Goal: Information Seeking & Learning: Learn about a topic

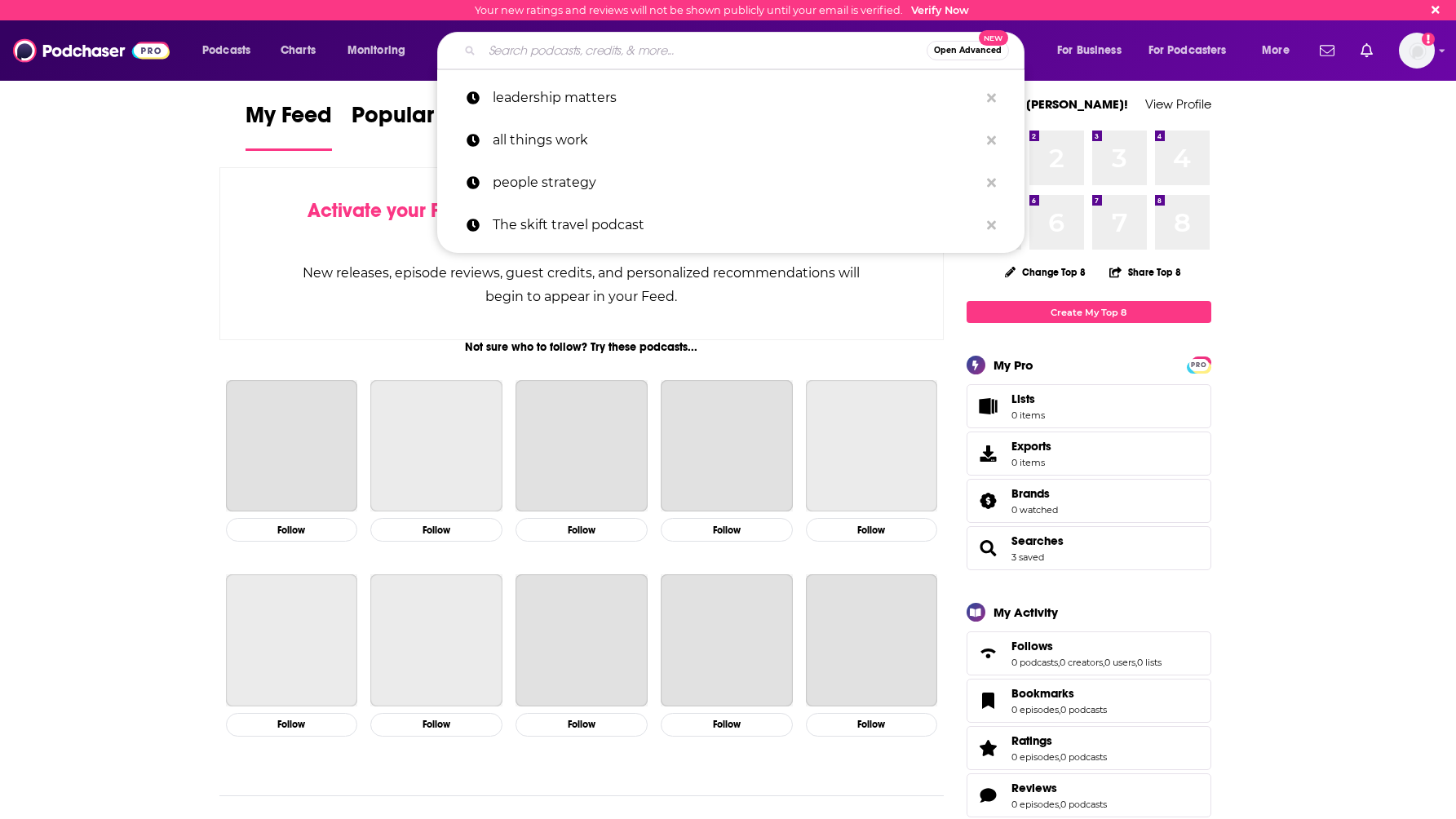
click at [701, 57] on input "Search podcasts, credits, & more..." at bounding box center [704, 50] width 445 height 27
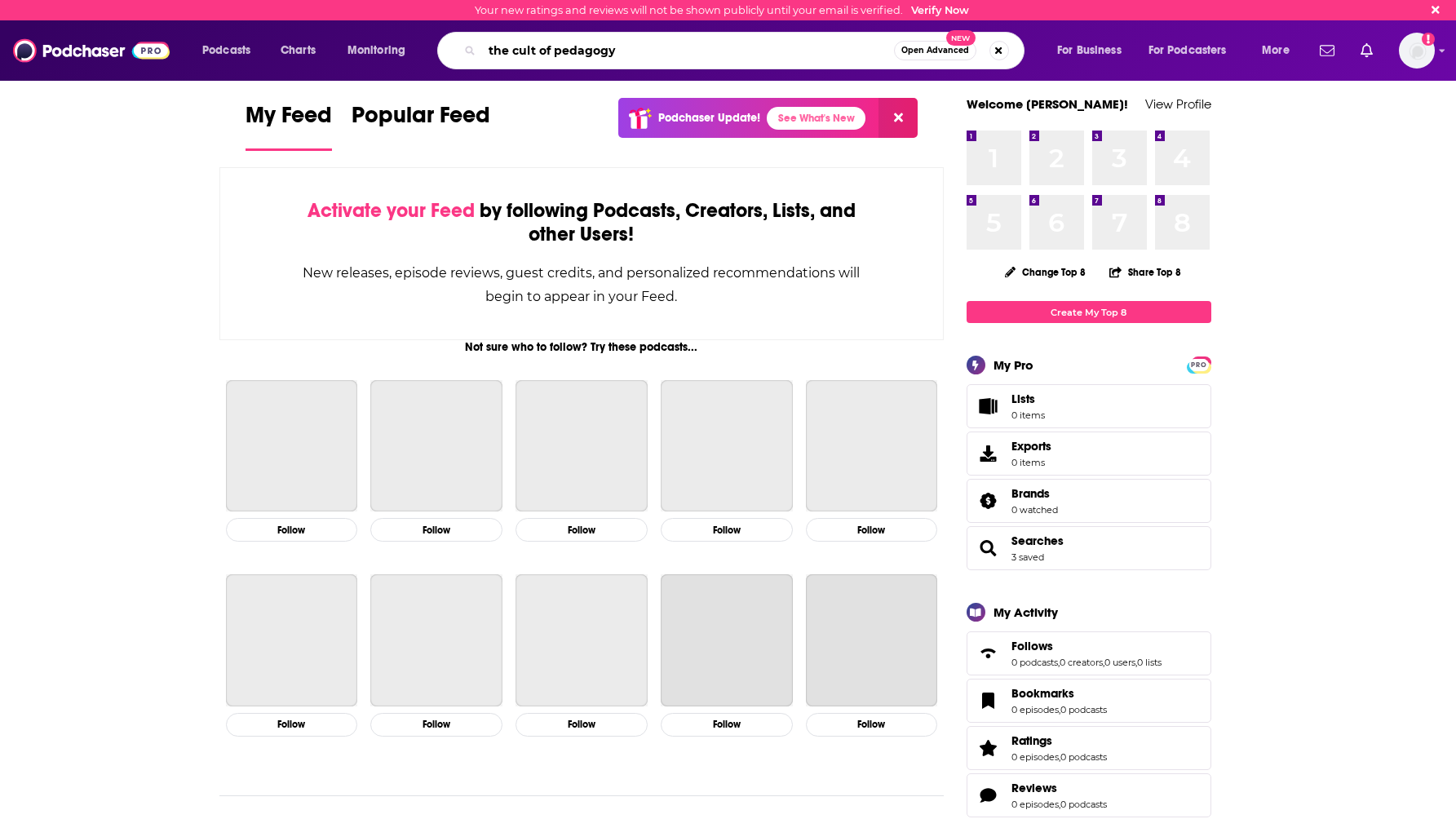
type input "the cult of pedagogy"
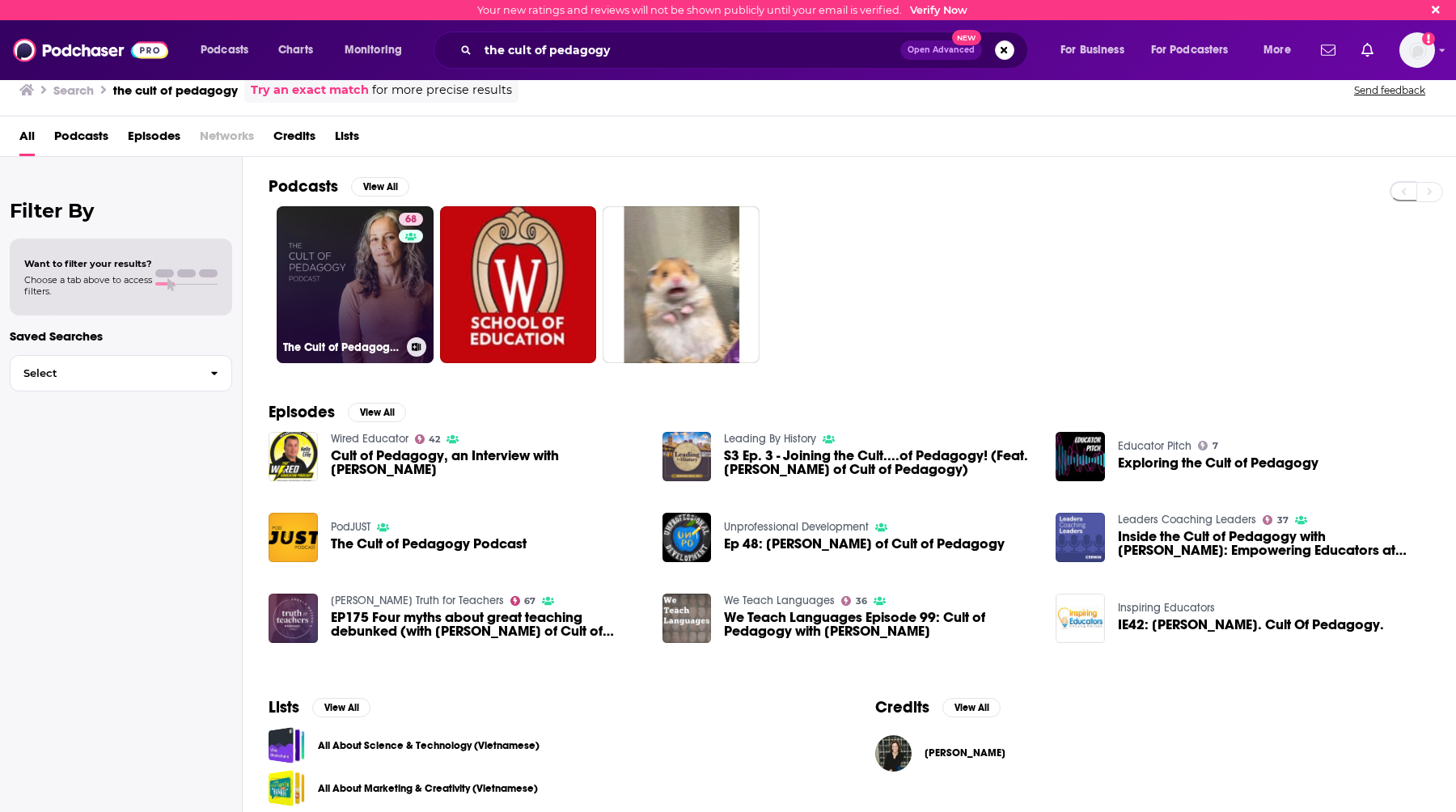
click at [346, 301] on link "68 The Cult of Pedagogy Podcast" at bounding box center [355, 284] width 157 height 157
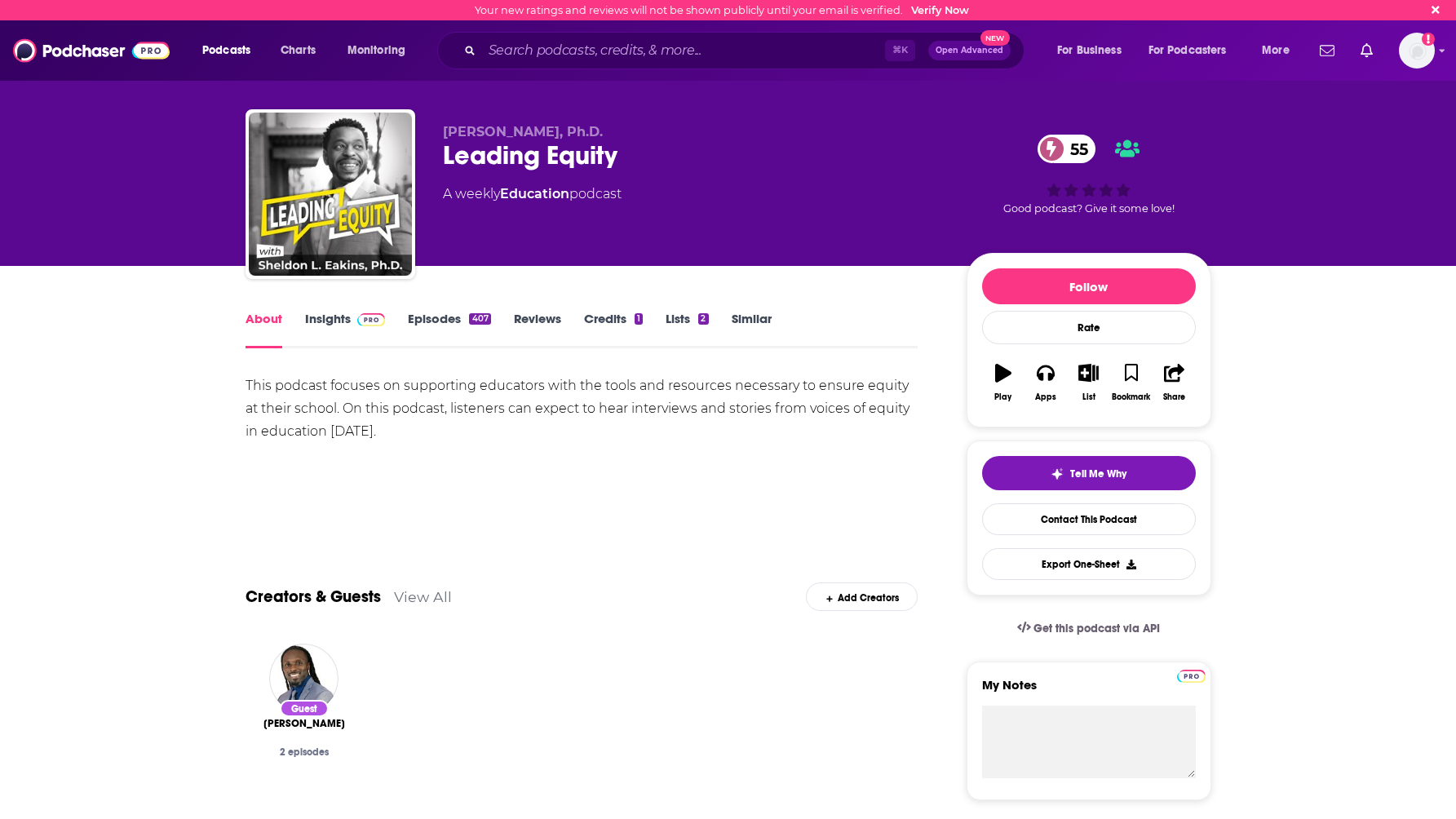
click at [332, 328] on link "Insights" at bounding box center [346, 329] width 81 height 37
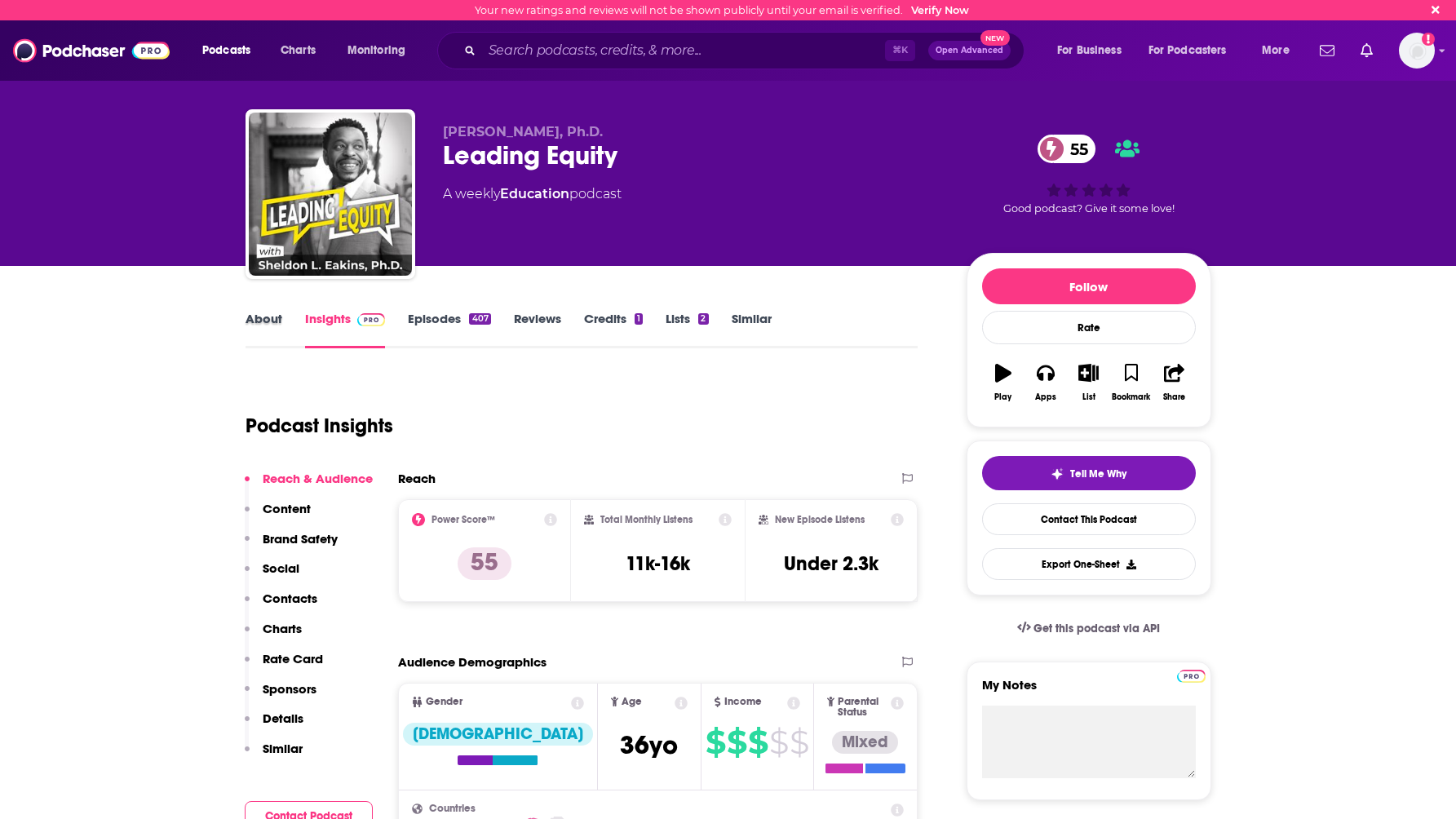
click at [285, 327] on div "About" at bounding box center [275, 329] width 60 height 37
click at [269, 322] on link "About" at bounding box center [263, 329] width 36 height 37
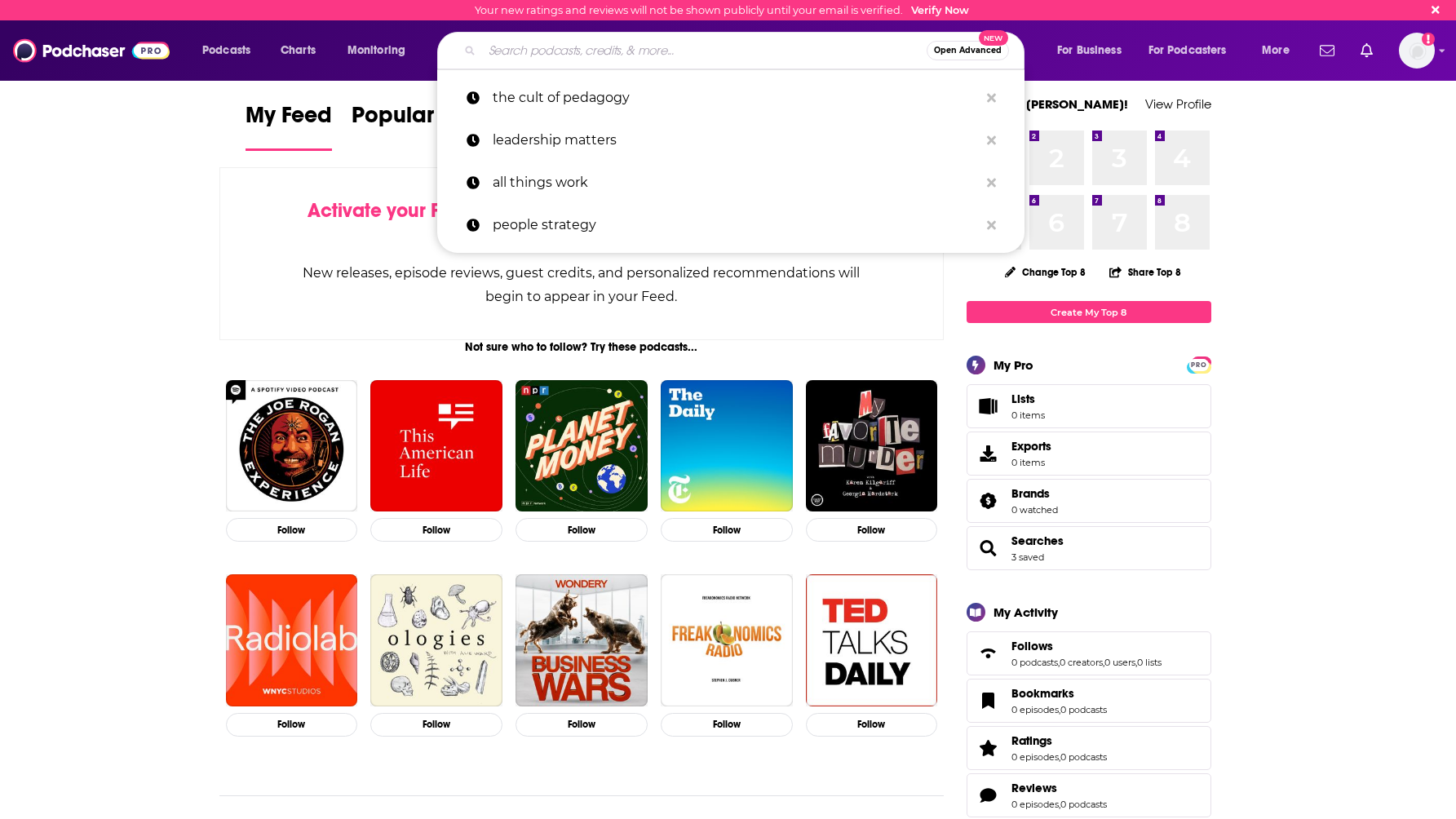
click at [532, 50] on input "Search podcasts, credits, & more..." at bounding box center [704, 50] width 445 height 27
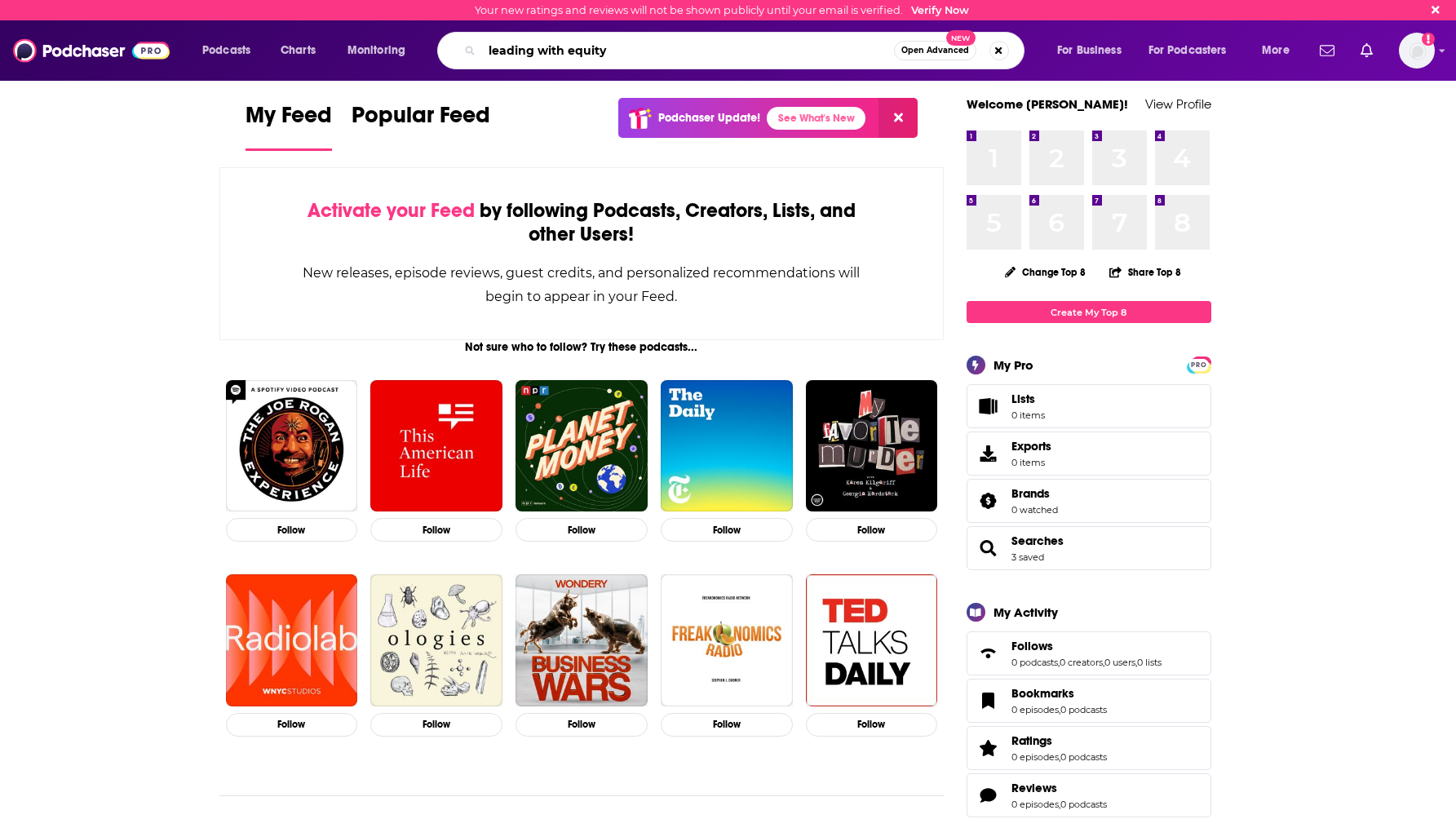
type input "leading with equity"
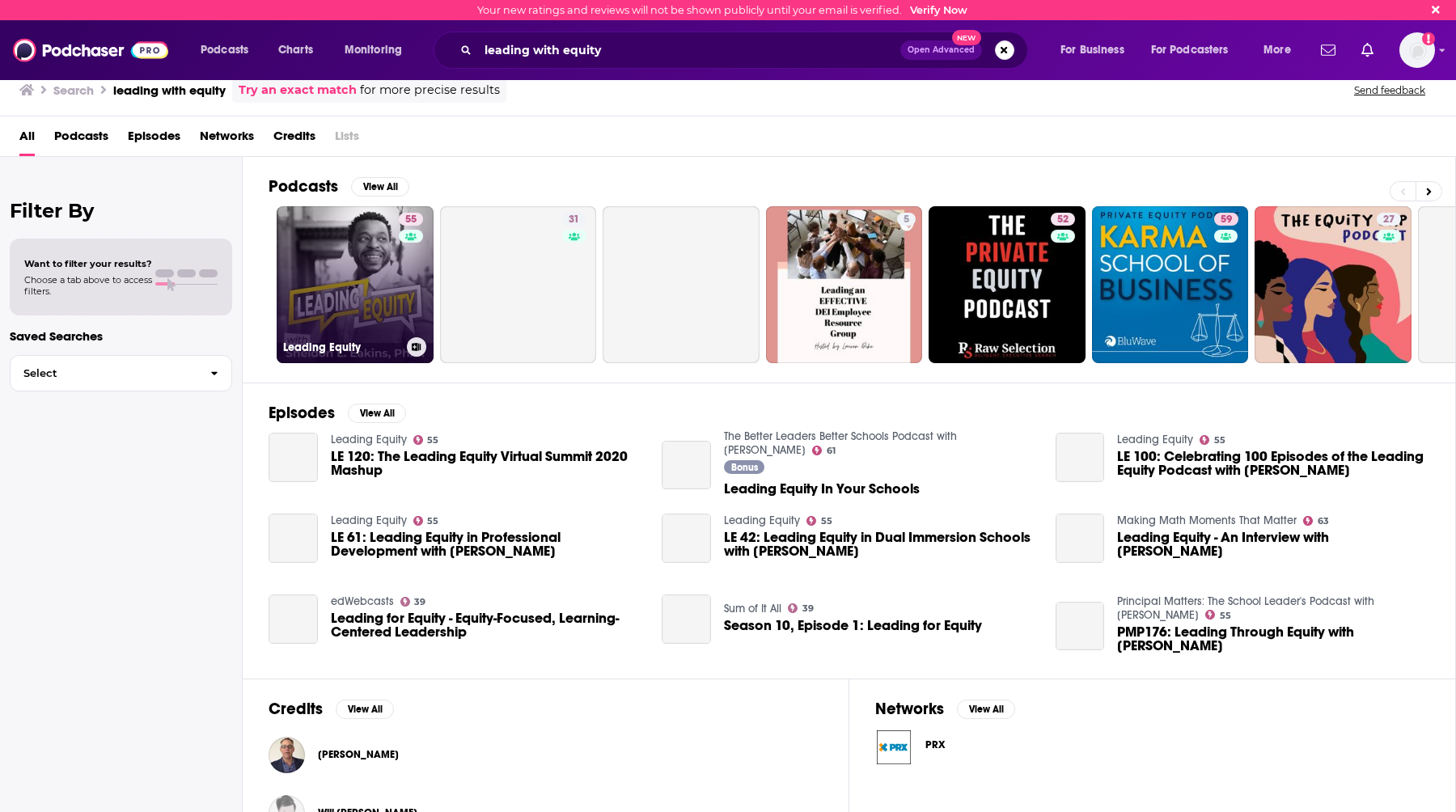
click at [384, 290] on link "55 Leading Equity" at bounding box center [355, 284] width 157 height 157
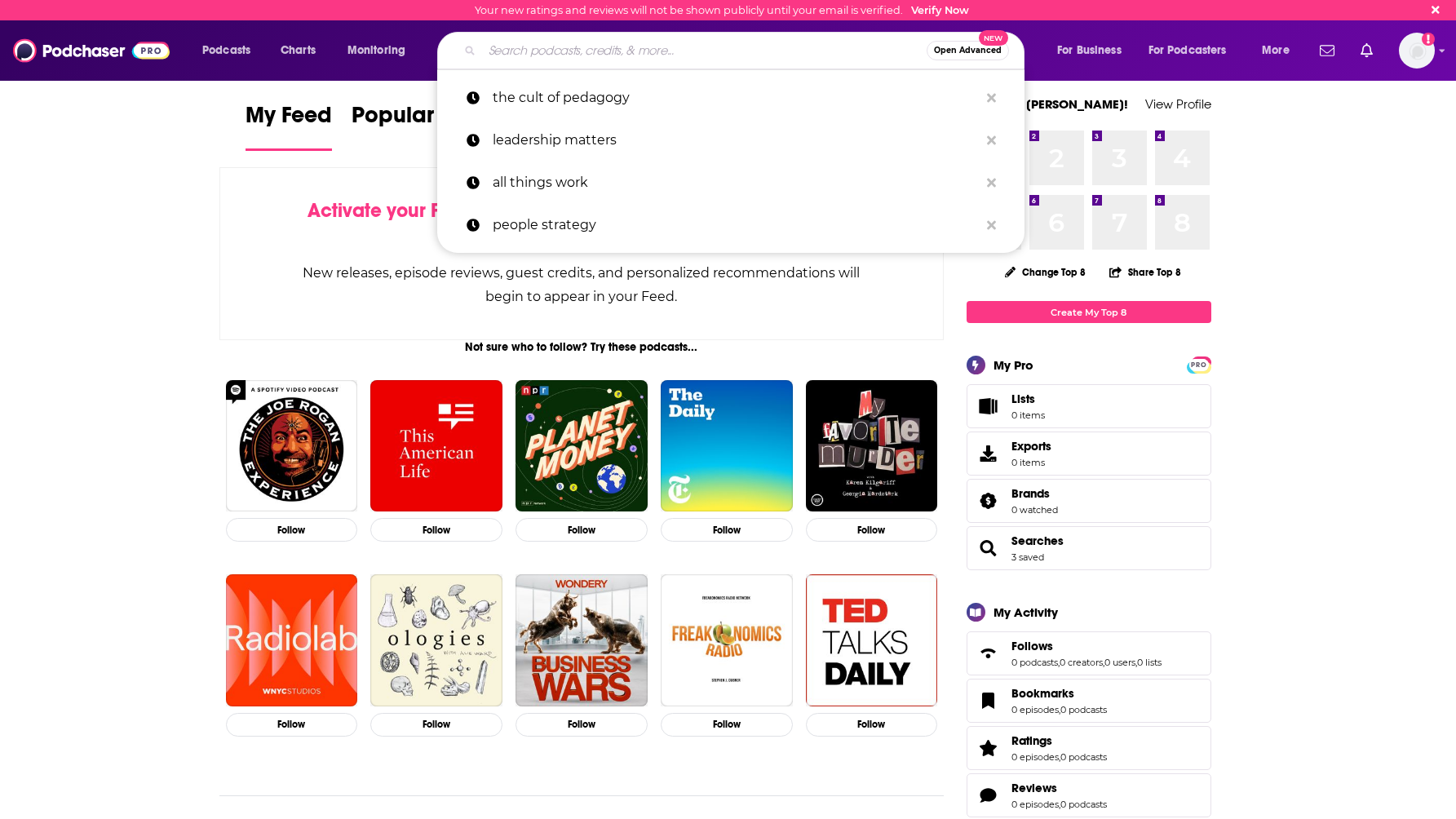
click at [564, 49] on input "Search podcasts, credits, & more..." at bounding box center [704, 50] width 445 height 27
paste input "The Creative Classroom with [PERSON_NAME]"
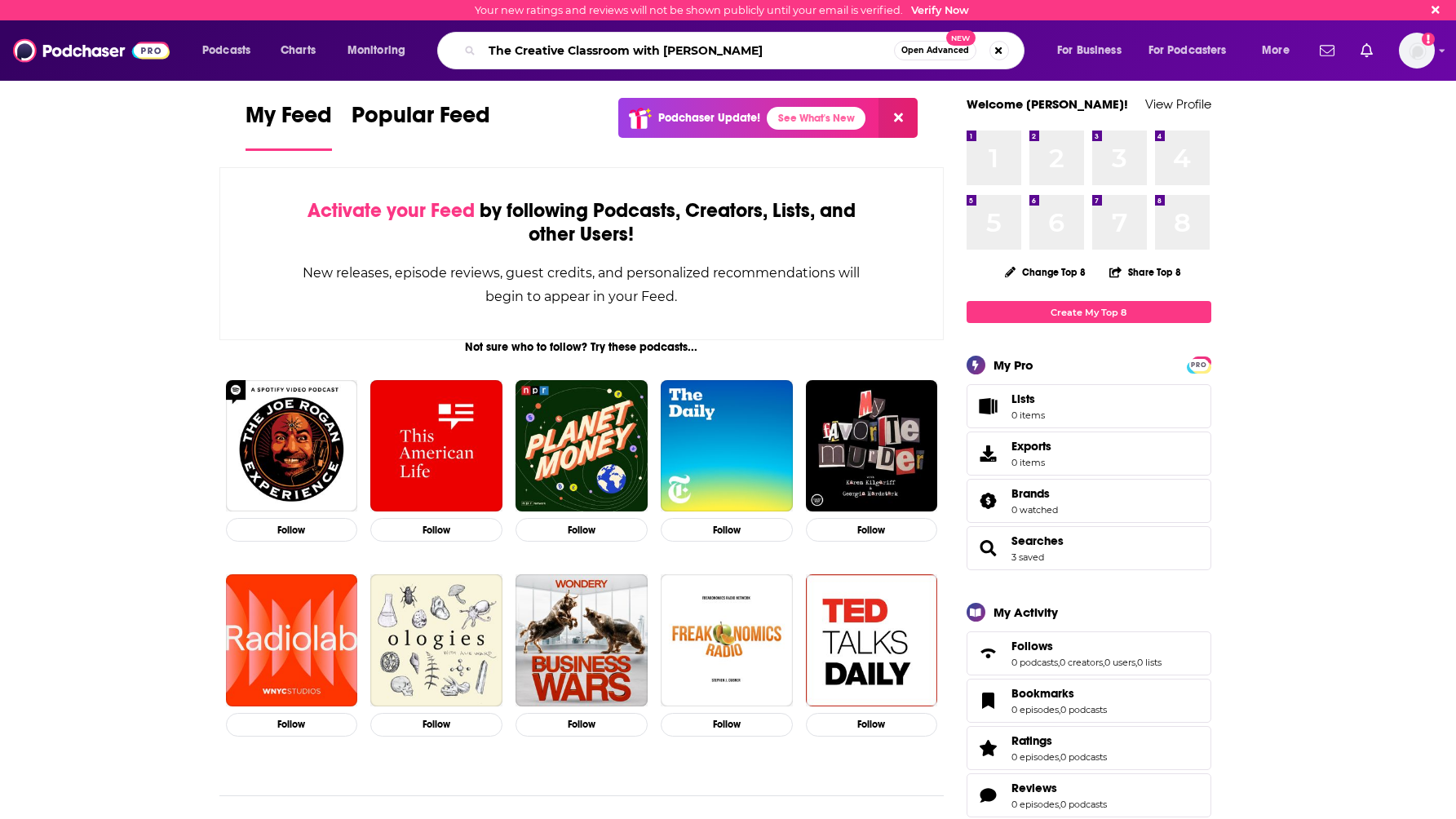
type input "The Creative Classroom with John Spencer"
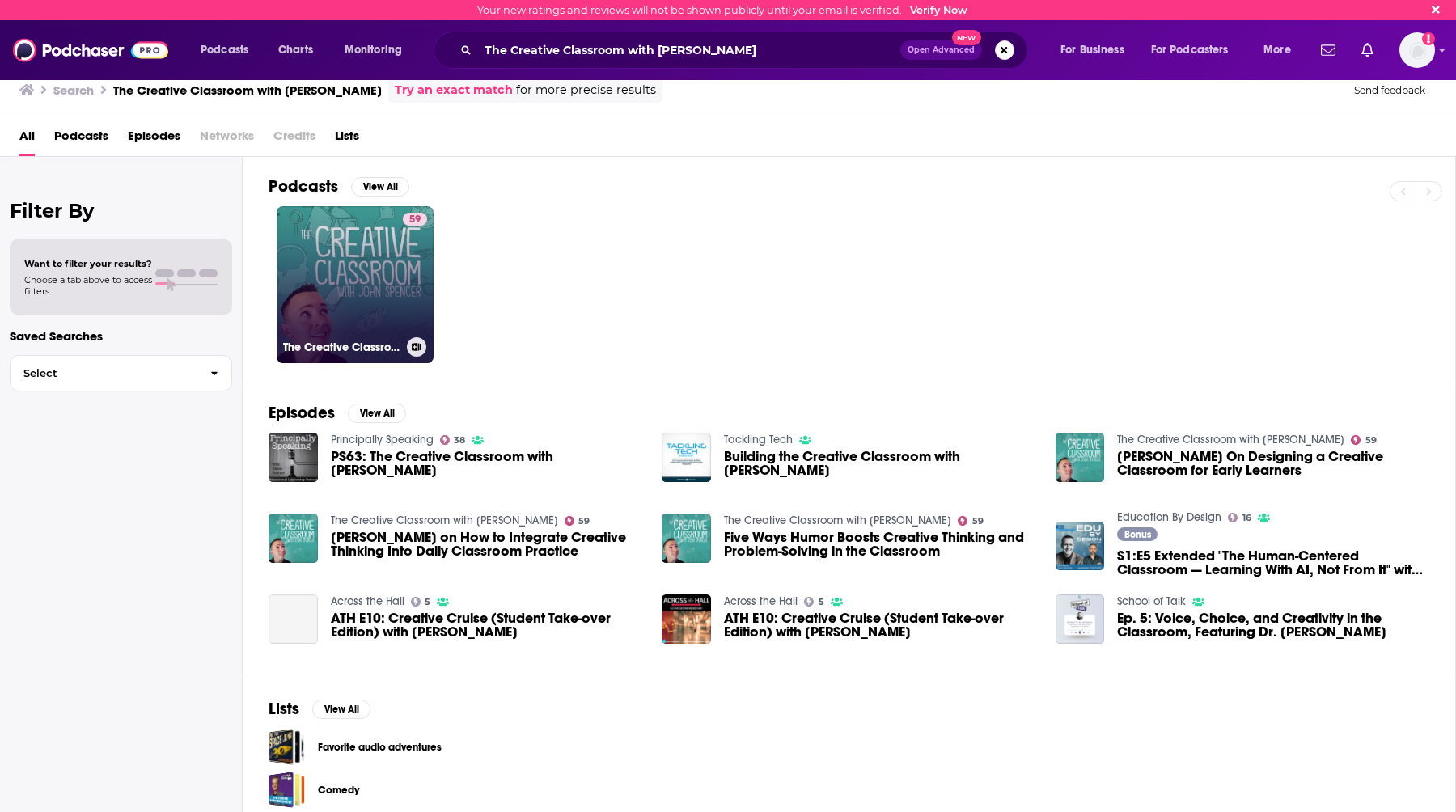
click at [393, 288] on link "59 The Creative Classroom with John Spencer" at bounding box center [355, 284] width 157 height 157
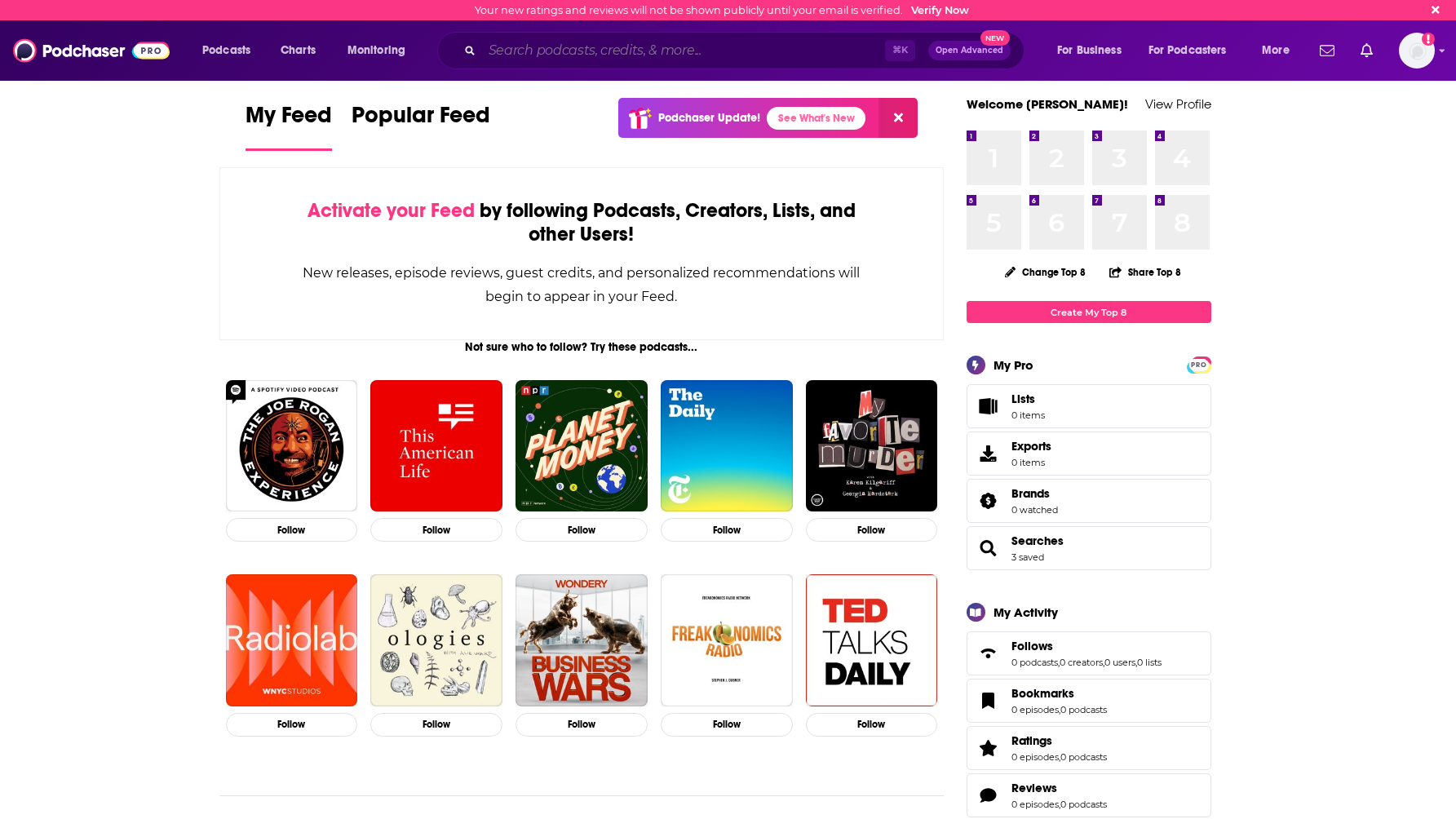
click at [666, 59] on input "Search podcasts, credits, & more..." at bounding box center [684, 50] width 403 height 27
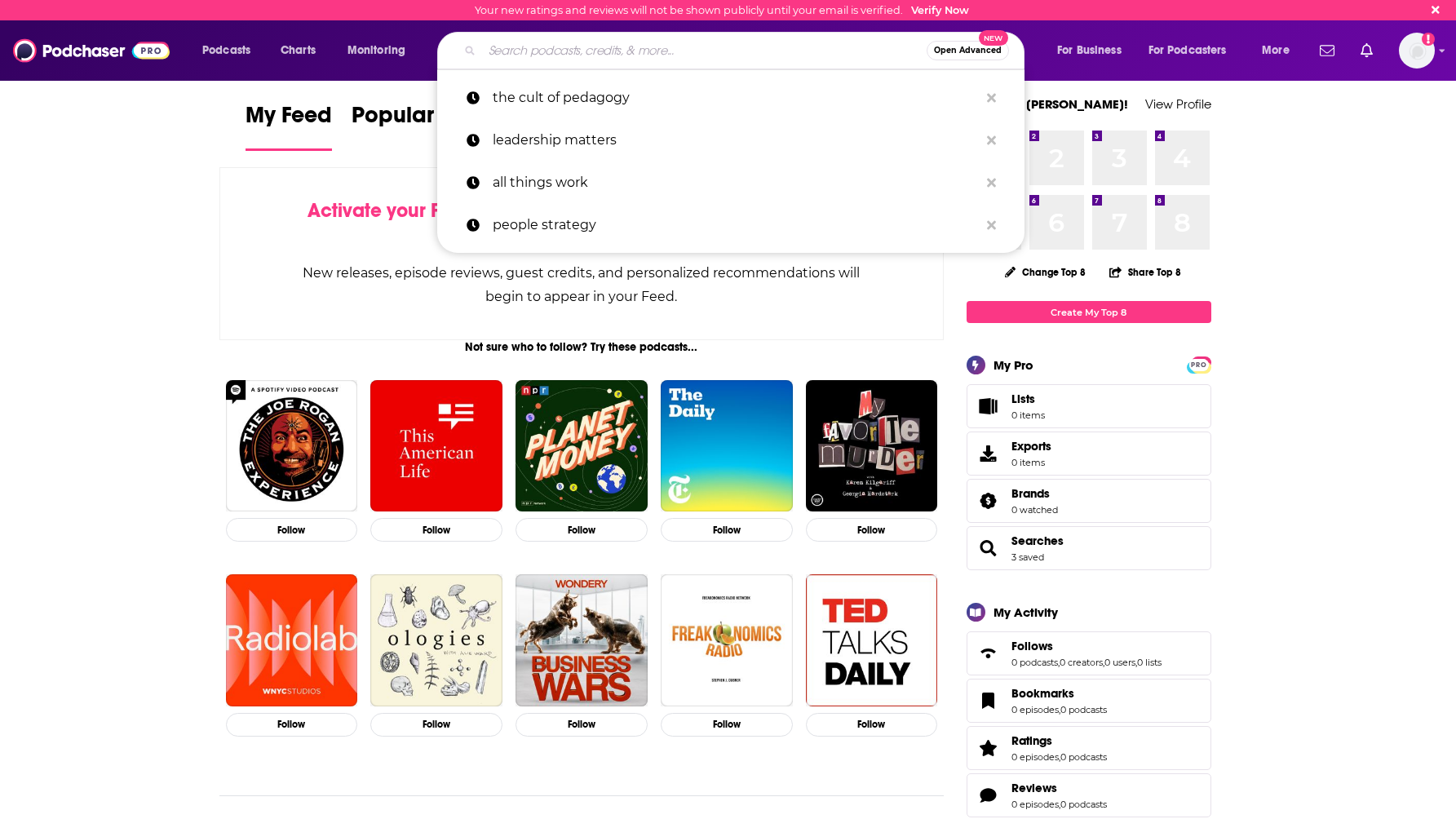
paste input "The Creative Classroom with John Spencer"
type input "The Creative Classroom with John Spencer"
paste input "Transformative Principal"
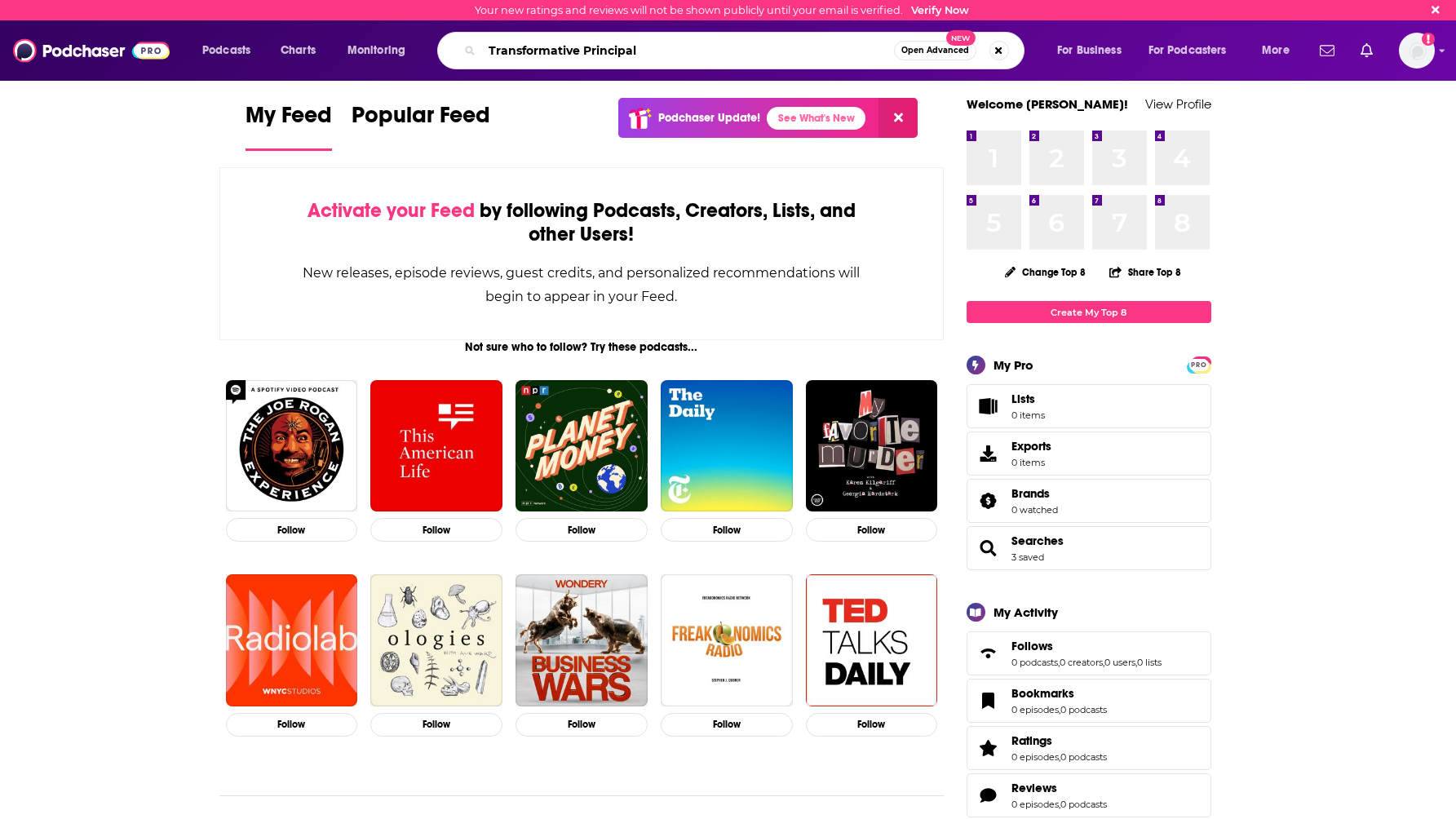
type input "Transformative Principal"
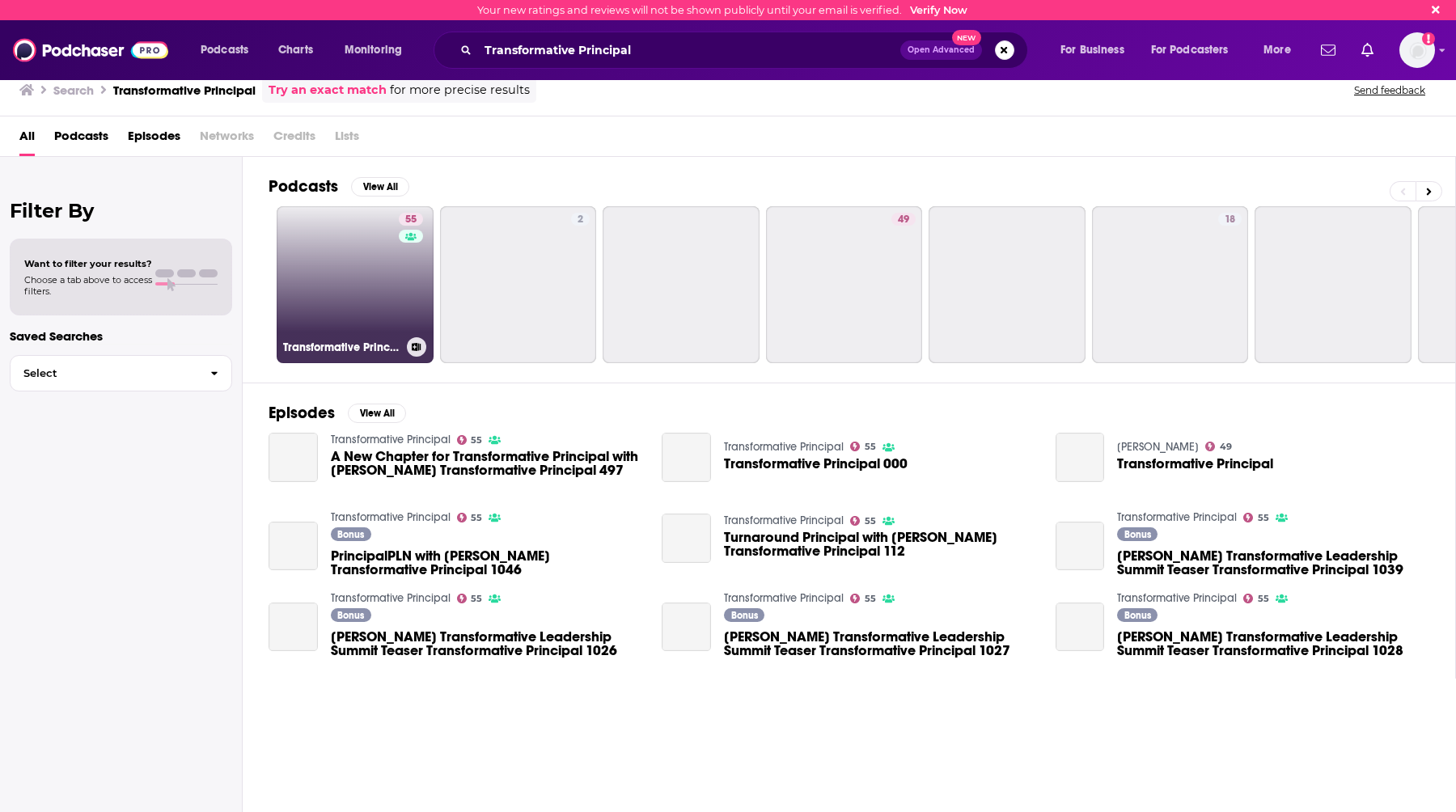
click at [391, 304] on link "55 Transformative Principal" at bounding box center [355, 284] width 157 height 157
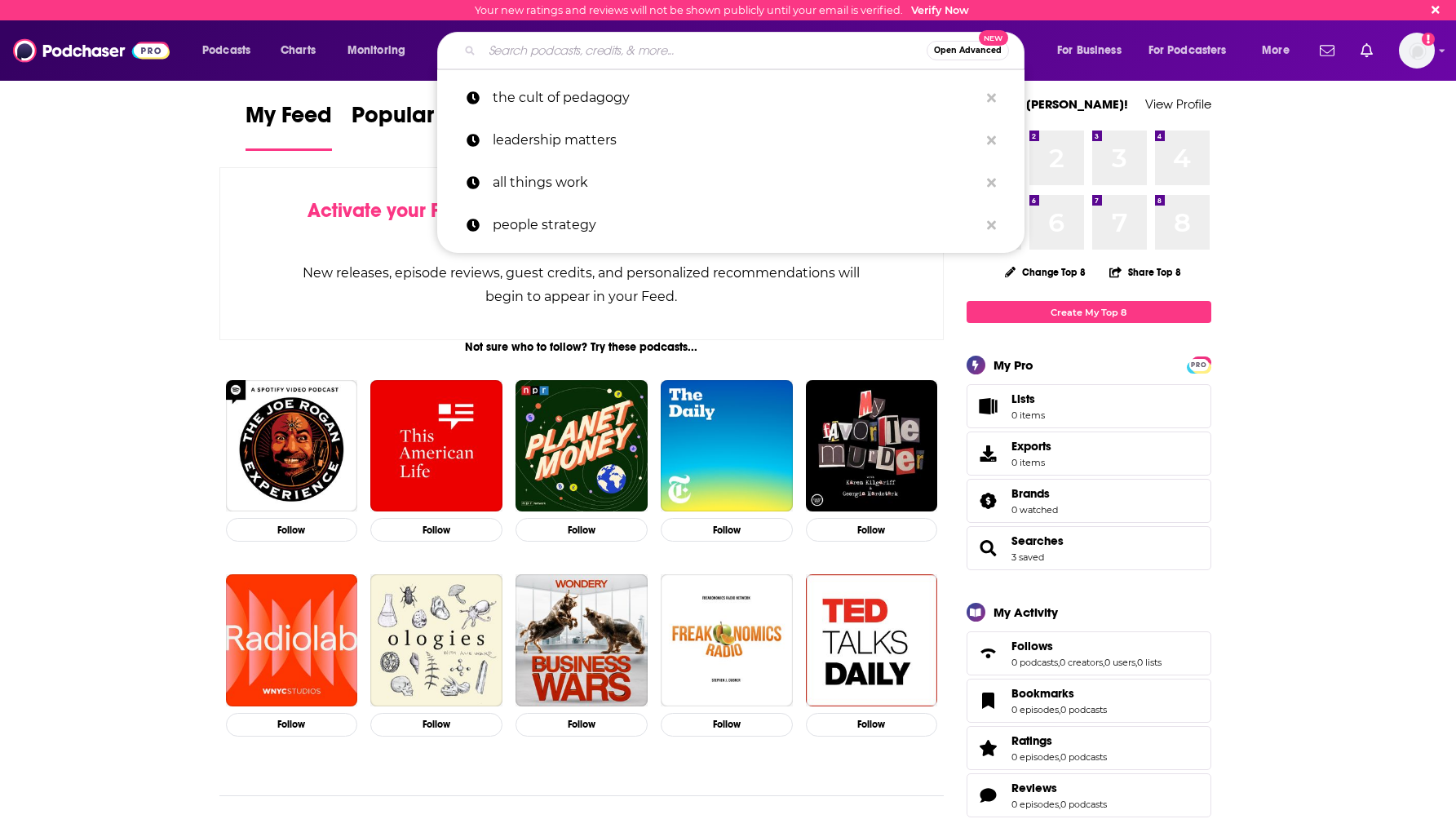
click at [524, 50] on input "Search podcasts, credits, & more..." at bounding box center [704, 50] width 445 height 27
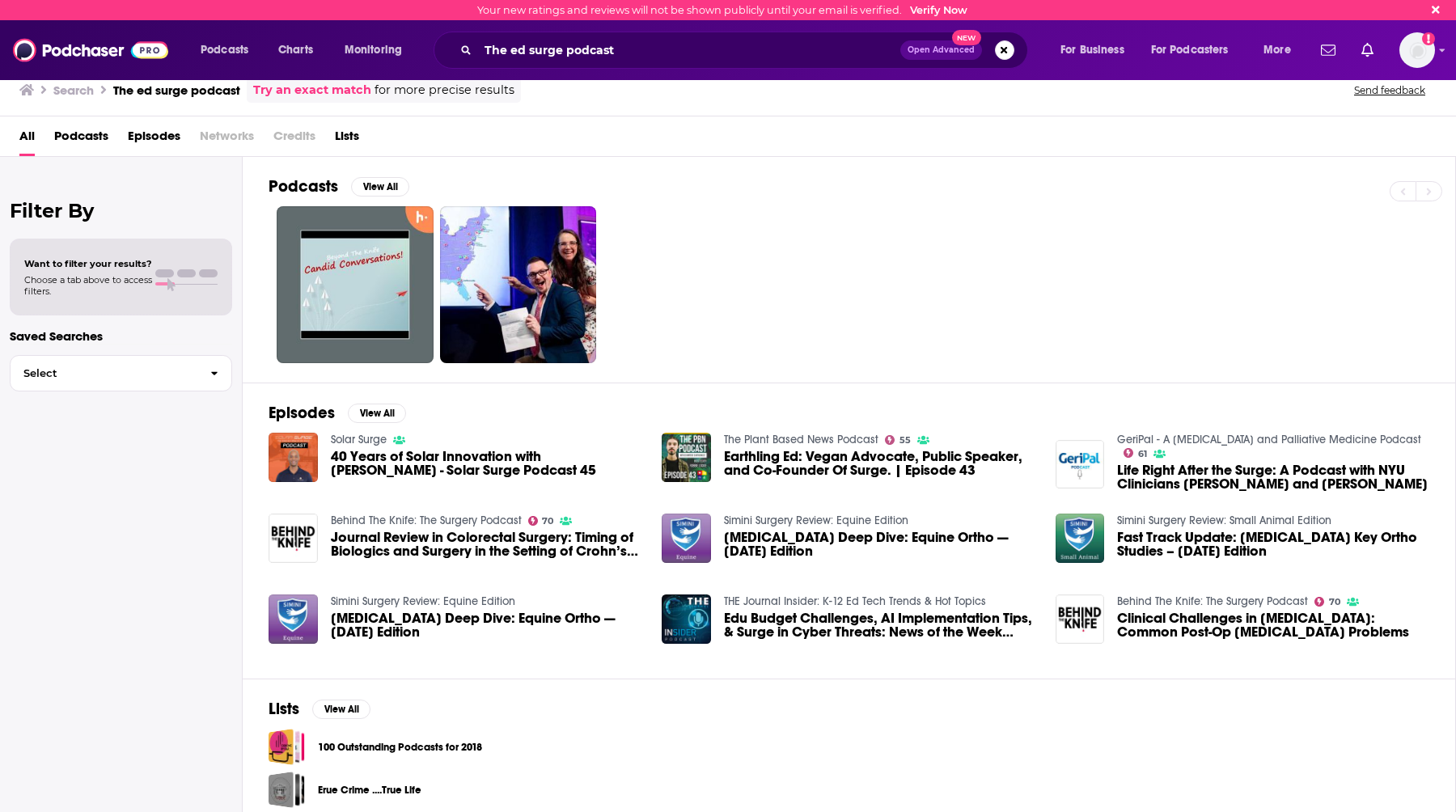
click at [790, 209] on div at bounding box center [862, 284] width 1186 height 157
click at [530, 54] on input "The ed surge podcast" at bounding box center [689, 50] width 422 height 26
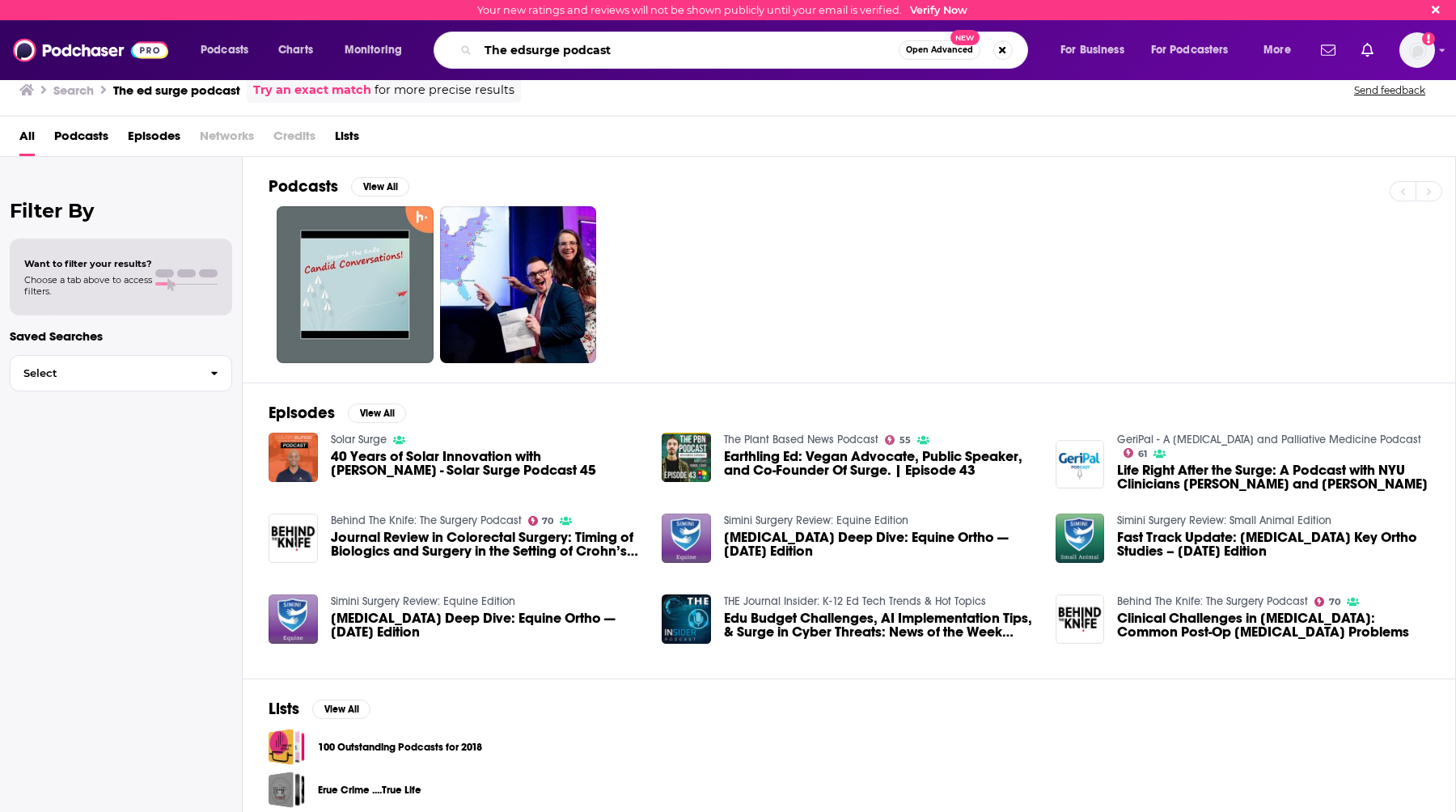
type input "The edsurge podcast"
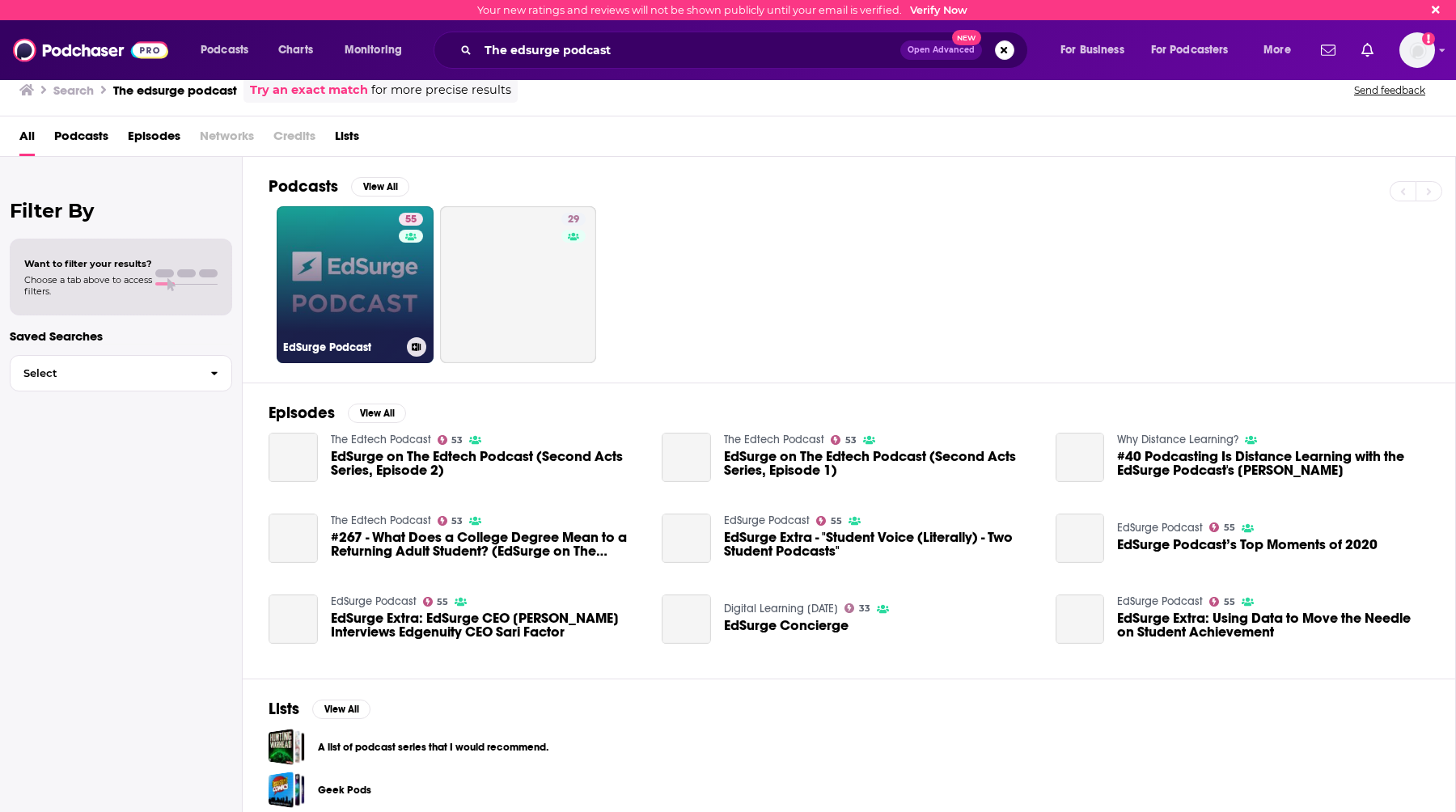
click at [375, 288] on link "55 EdSurge Podcast" at bounding box center [355, 284] width 157 height 157
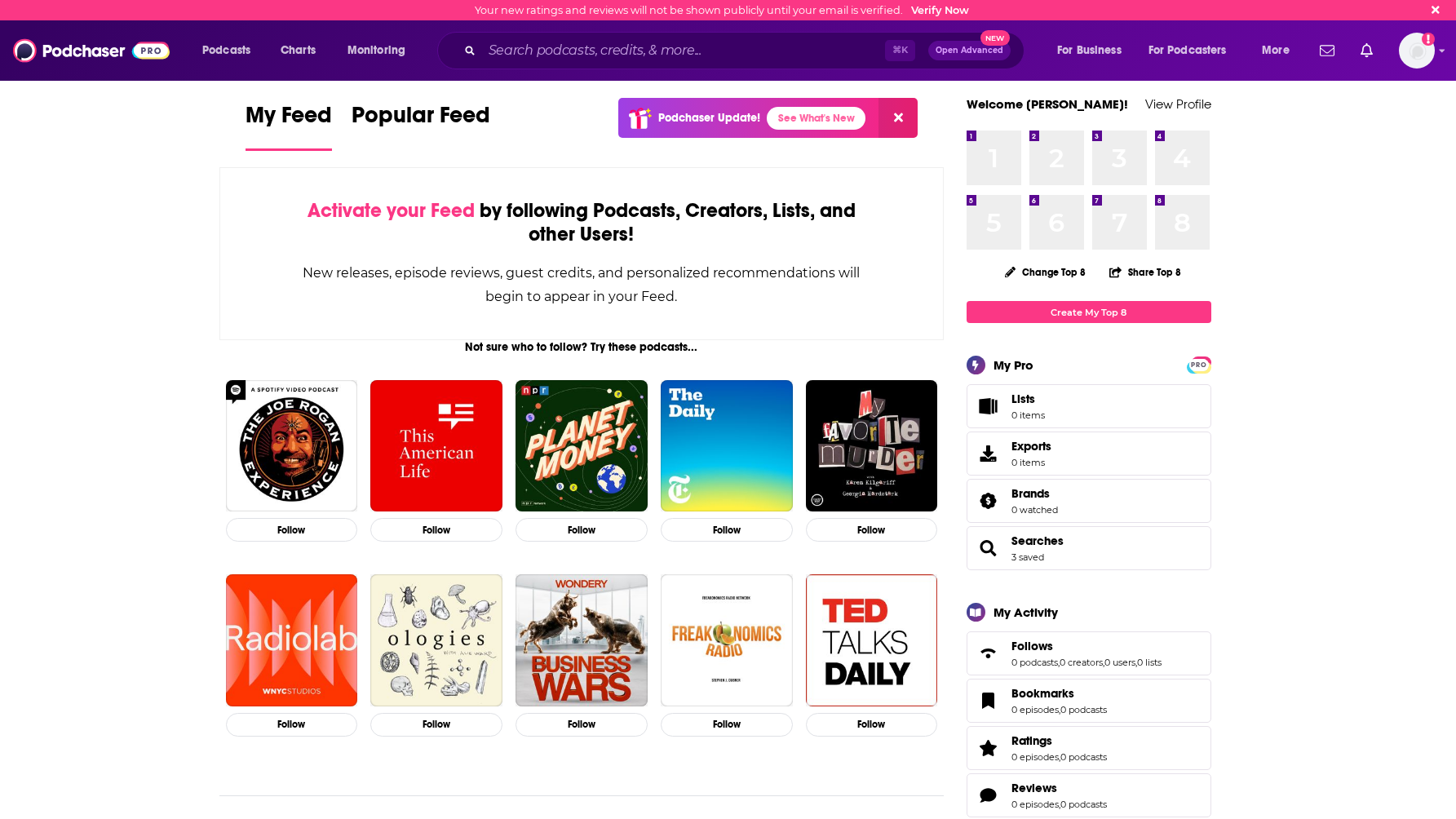
click at [676, 69] on div "⌘ K Open Advanced New" at bounding box center [731, 50] width 588 height 37
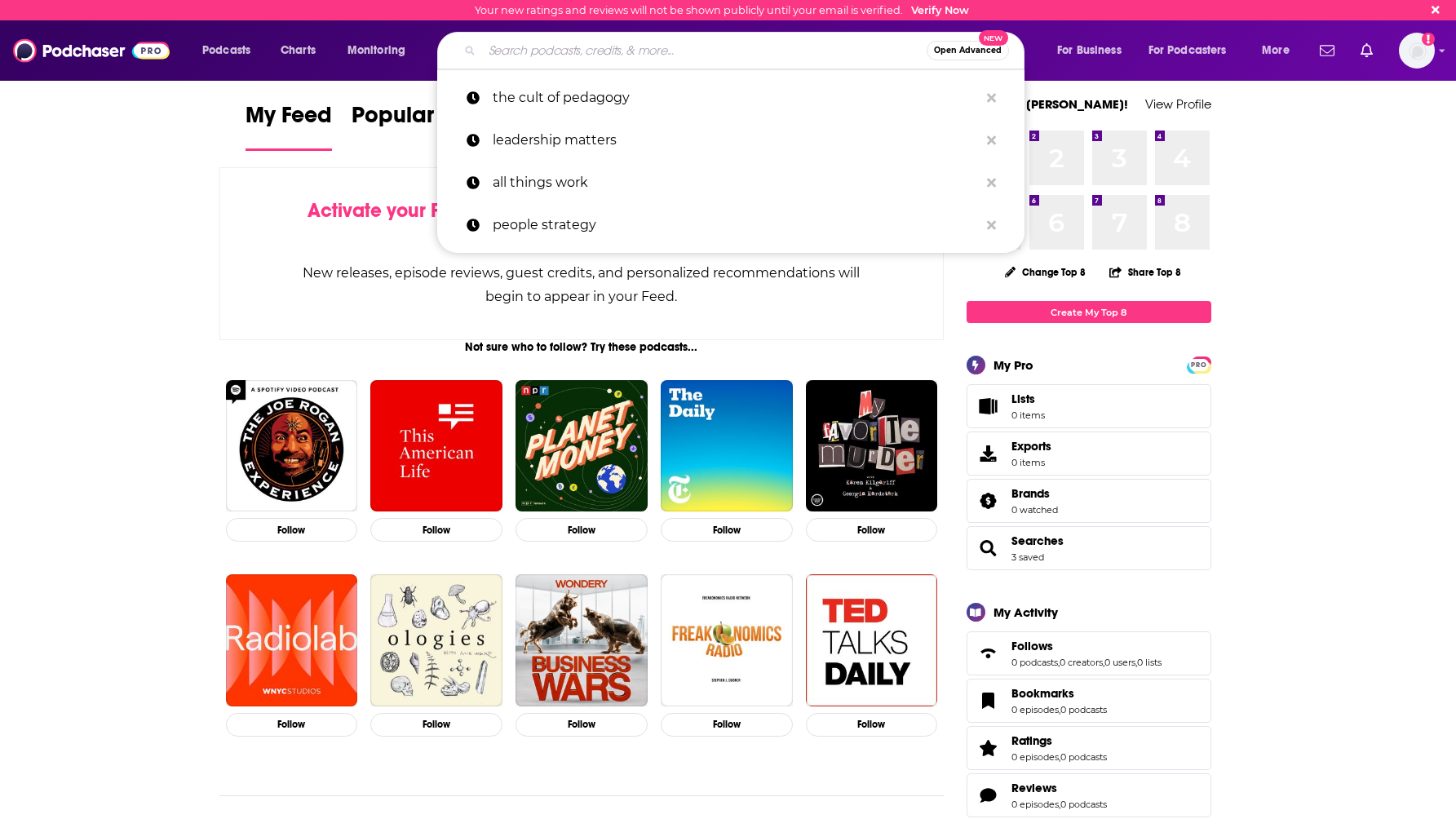
click at [666, 63] on input "Search podcasts, credits, & more..." at bounding box center [704, 50] width 445 height 27
paste input "Principal Center Radio Podcast"
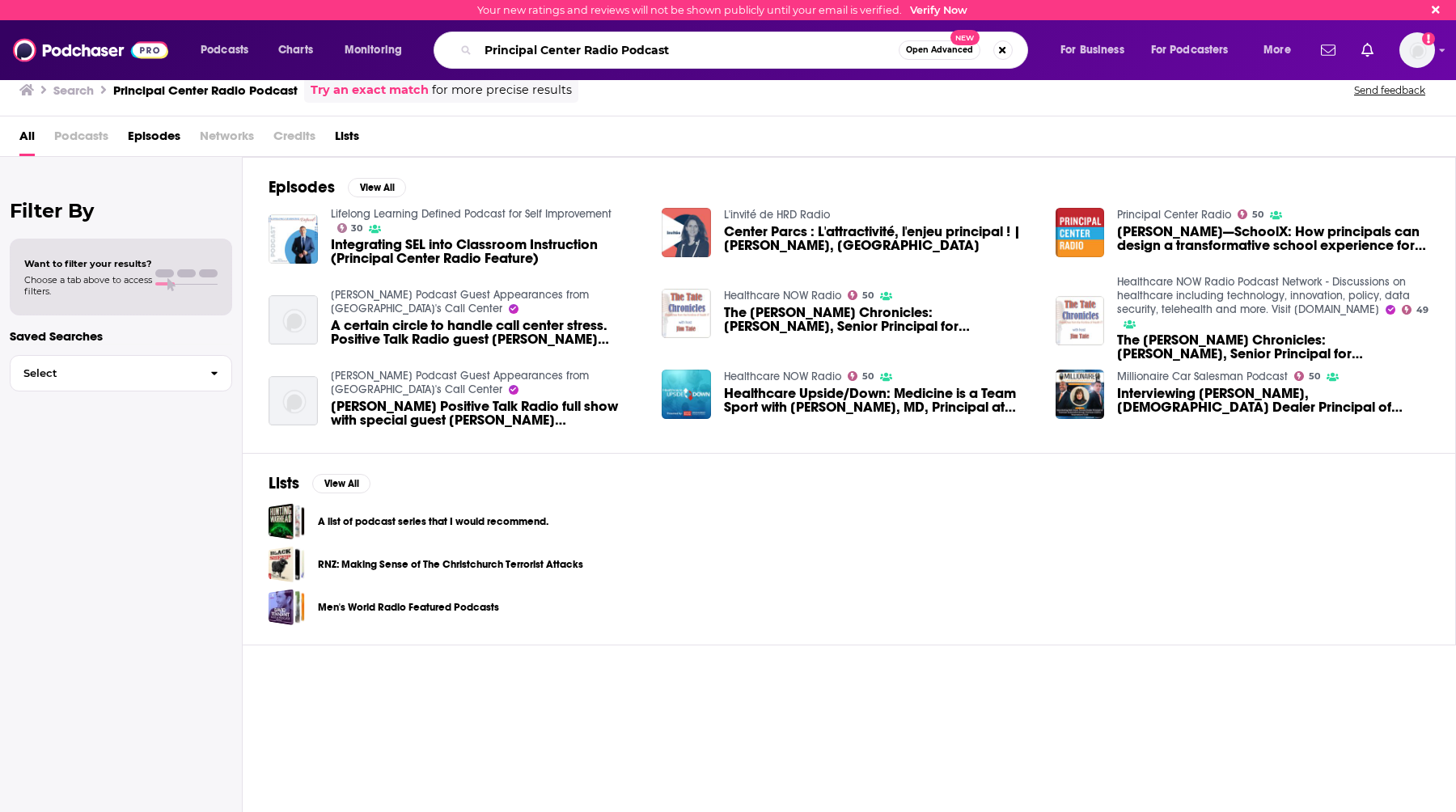
click at [693, 51] on input "Principal Center Radio Podcast" at bounding box center [689, 50] width 421 height 26
type input "Principal Center Radio"
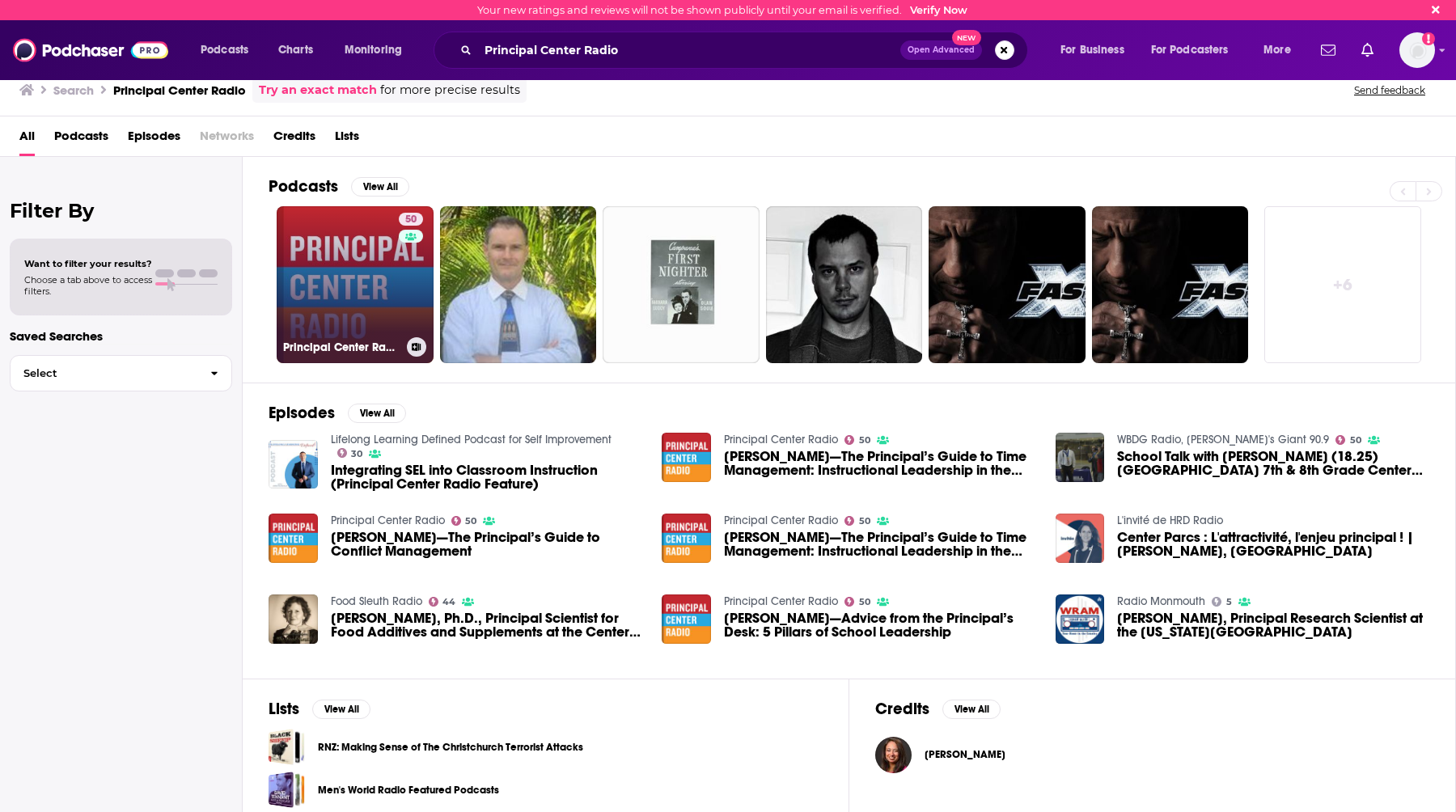
click at [372, 300] on link "50 Principal Center Radio" at bounding box center [355, 284] width 157 height 157
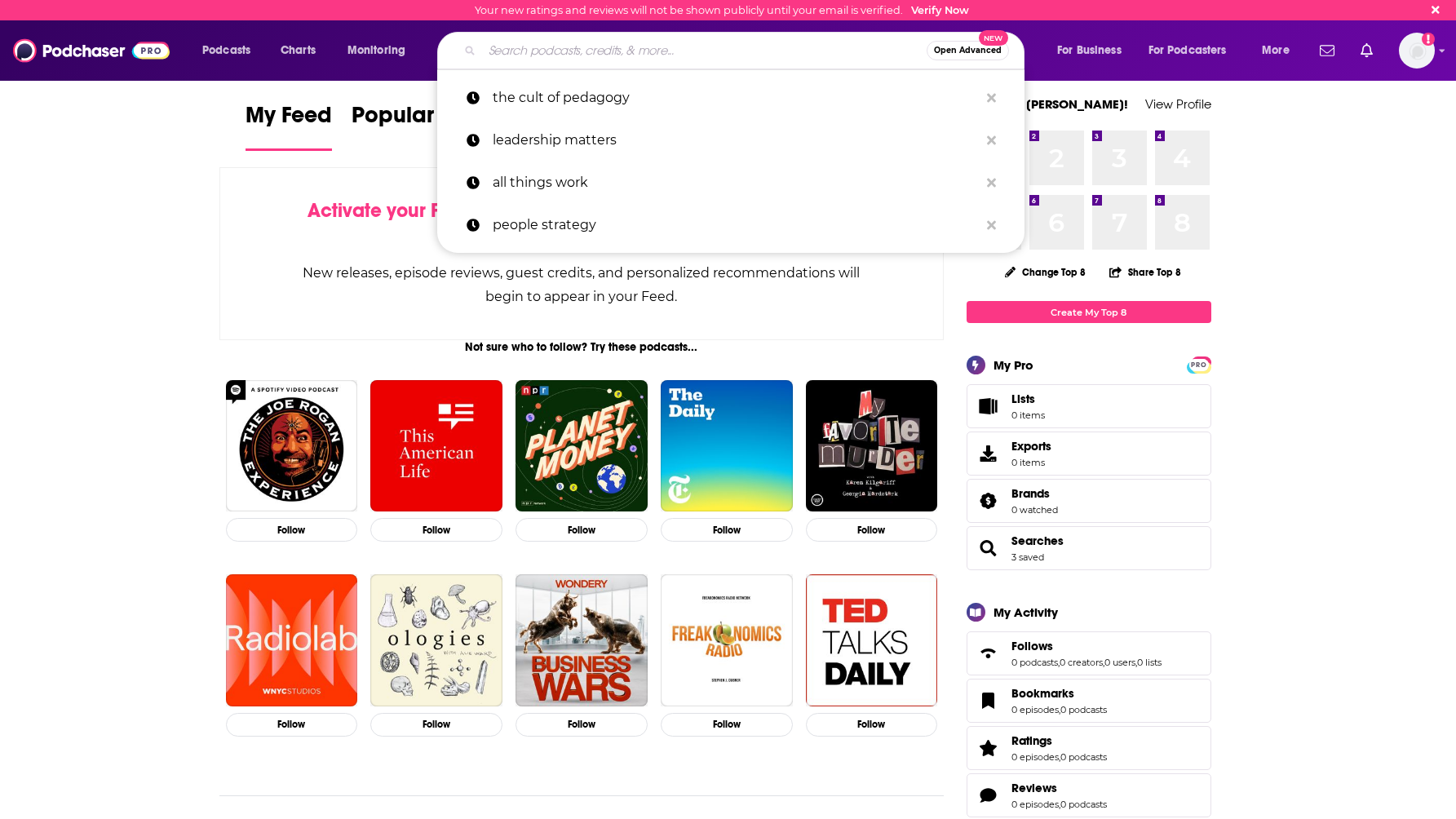
click at [641, 54] on input "Search podcasts, credits, & more..." at bounding box center [704, 50] width 445 height 27
paste input "Teaching Learning Leading K12"
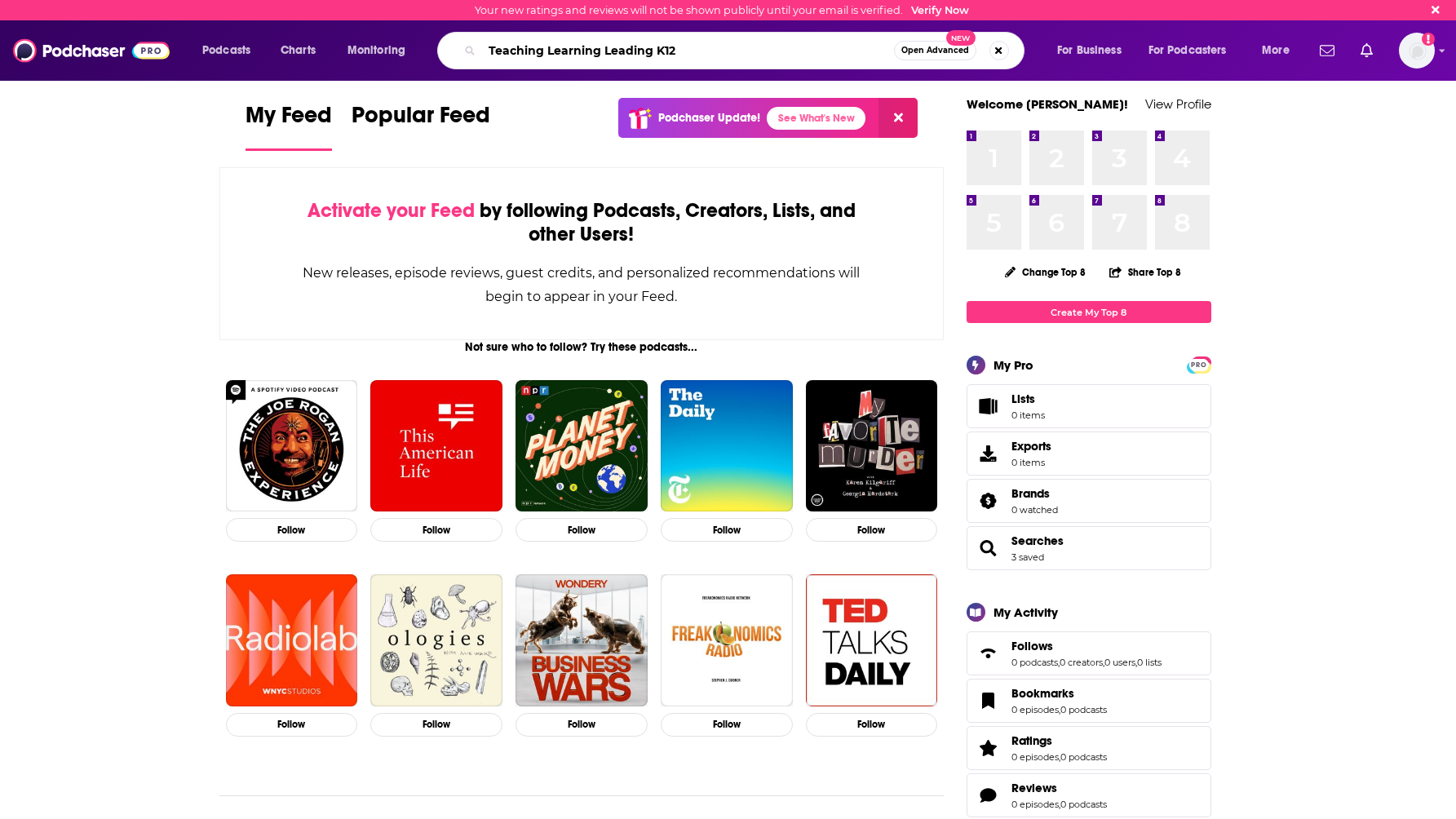
type input "Teaching Learning Leading K12"
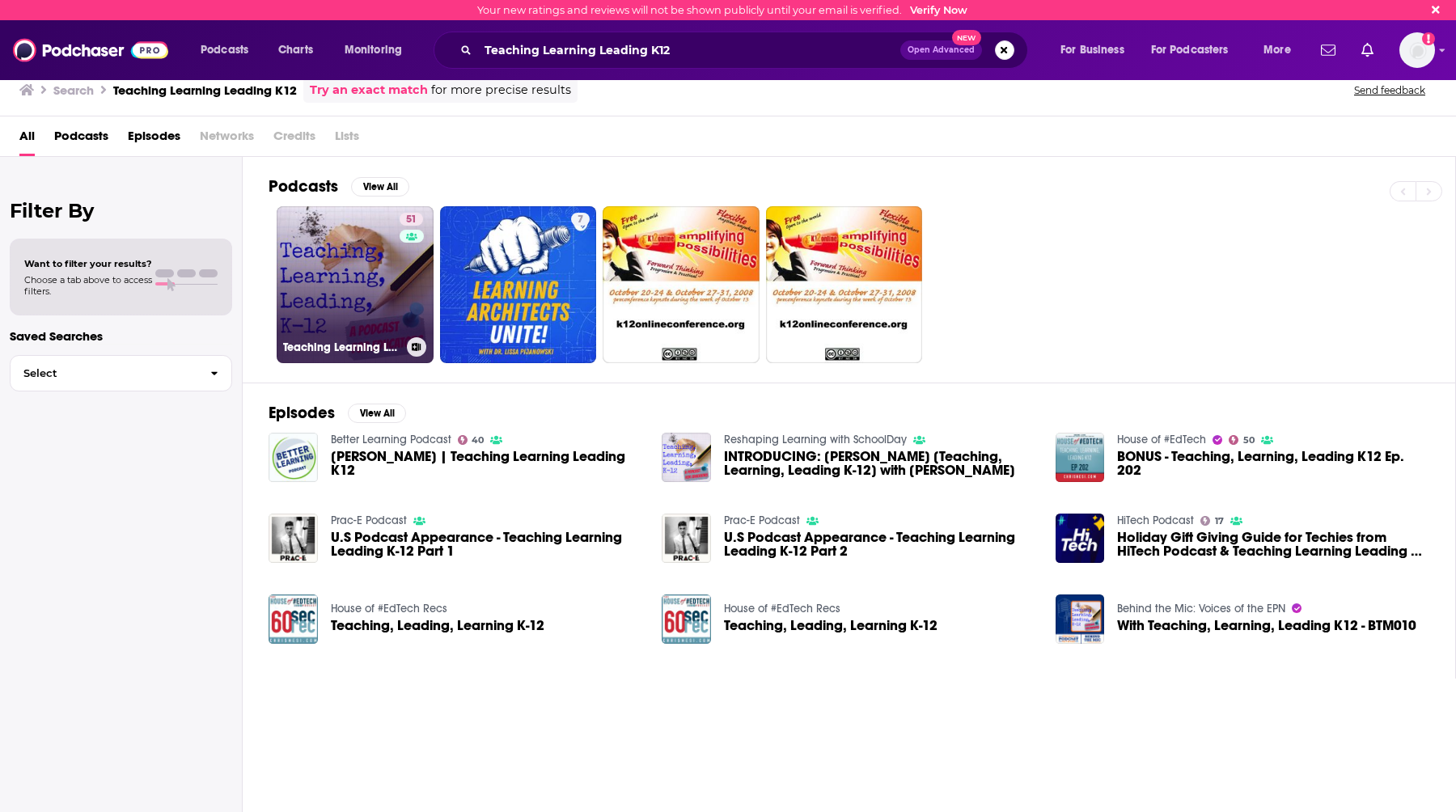
click at [344, 286] on link "51 Teaching Learning Leading K-12" at bounding box center [355, 284] width 157 height 157
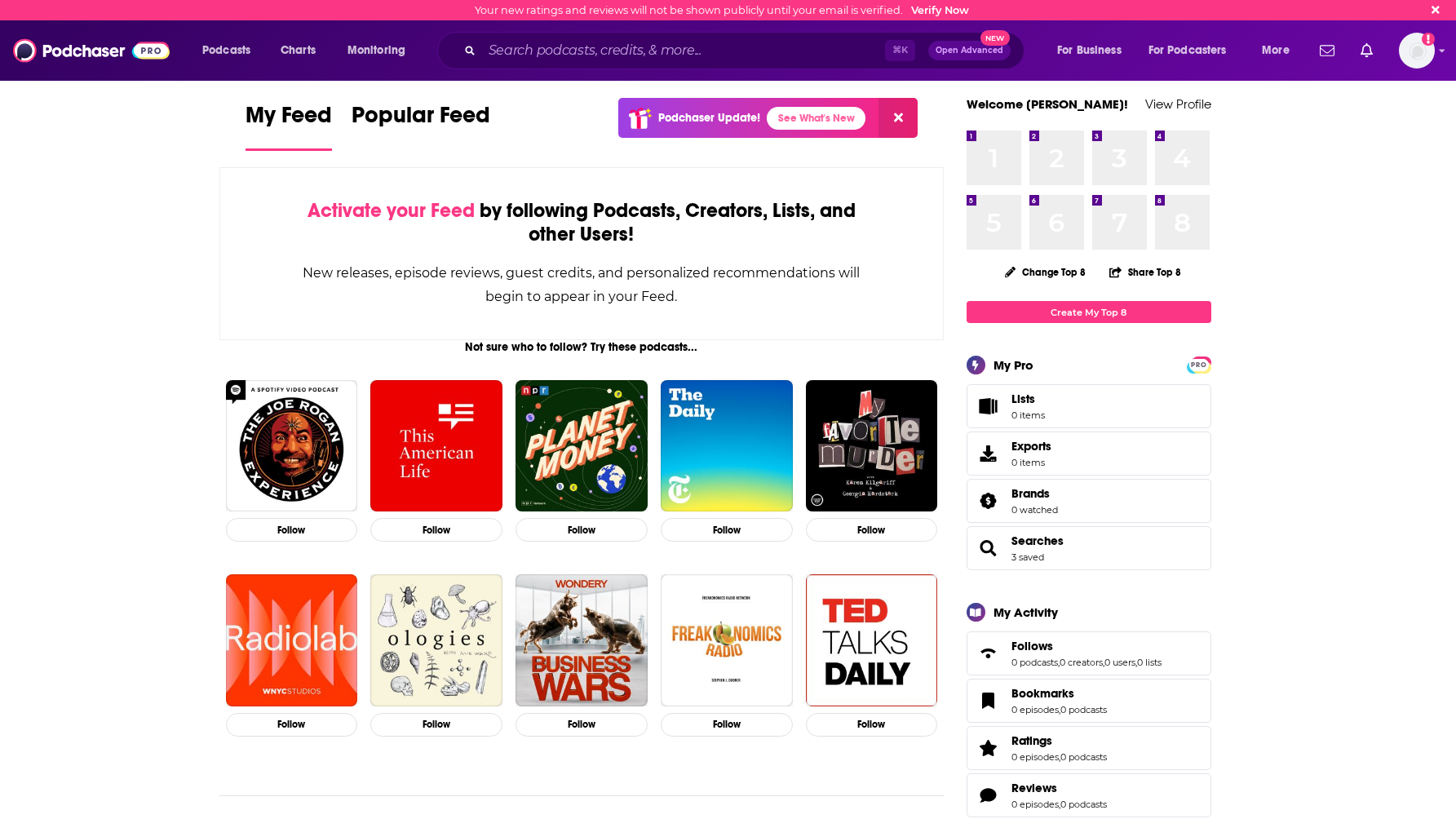
click at [545, 66] on div "⌘ K Open Advanced New" at bounding box center [731, 50] width 588 height 37
click at [539, 53] on input "Search podcasts, credits, & more..." at bounding box center [684, 50] width 403 height 27
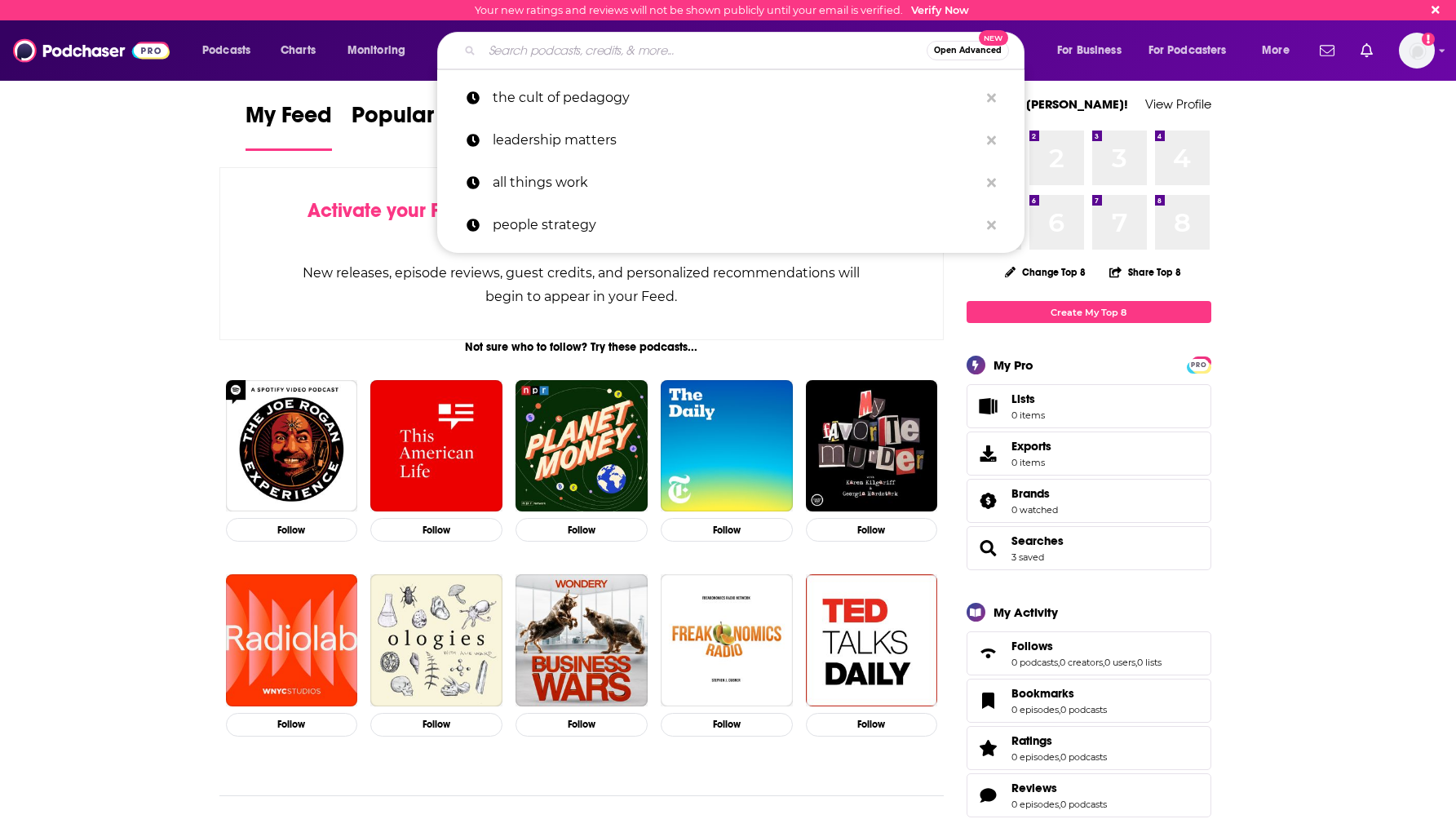
paste input "10 Minute Teacher Podcast with Vicki Davis"
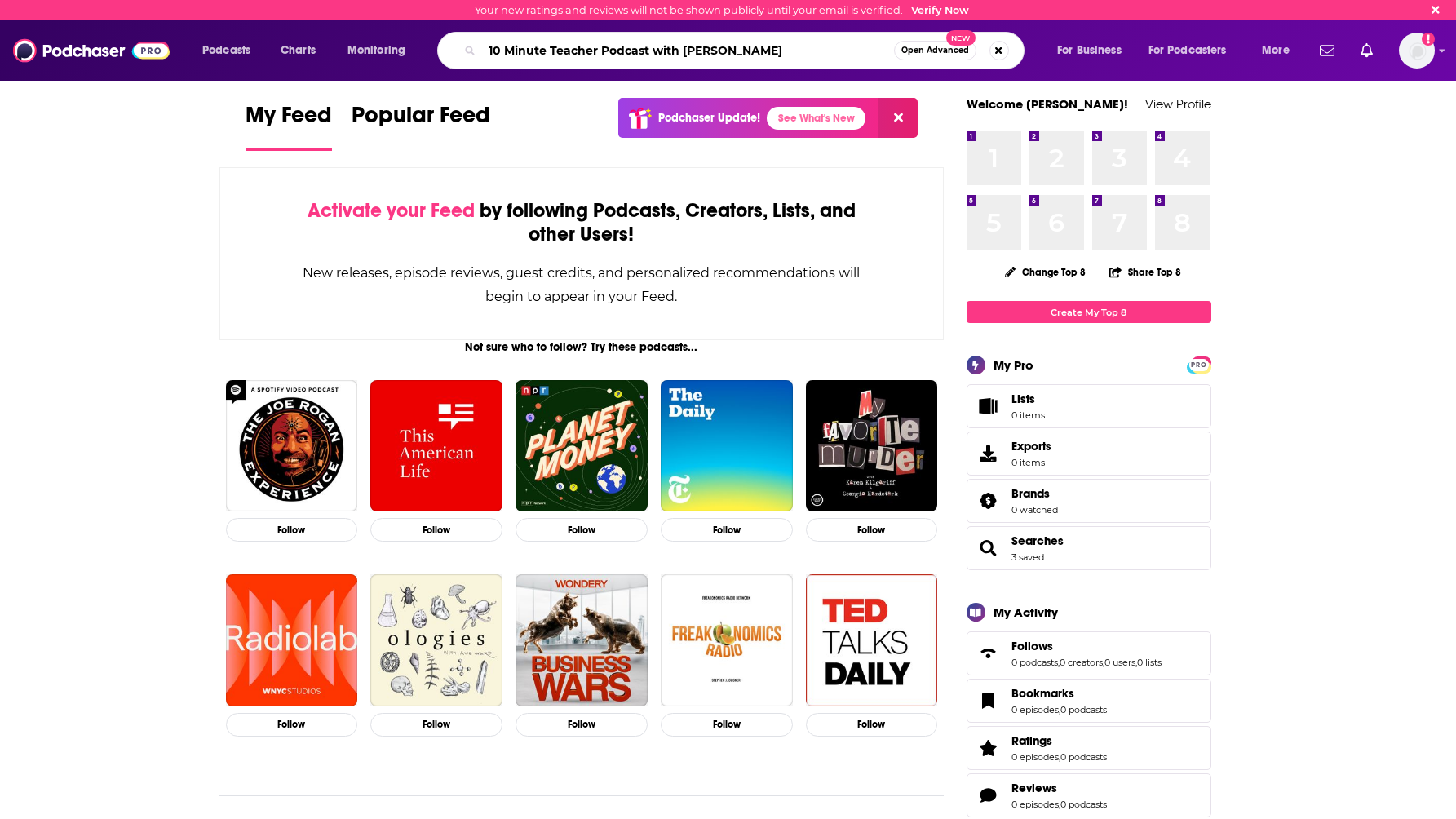
type input "10 Minute Teacher Podcast with Vicki Davis"
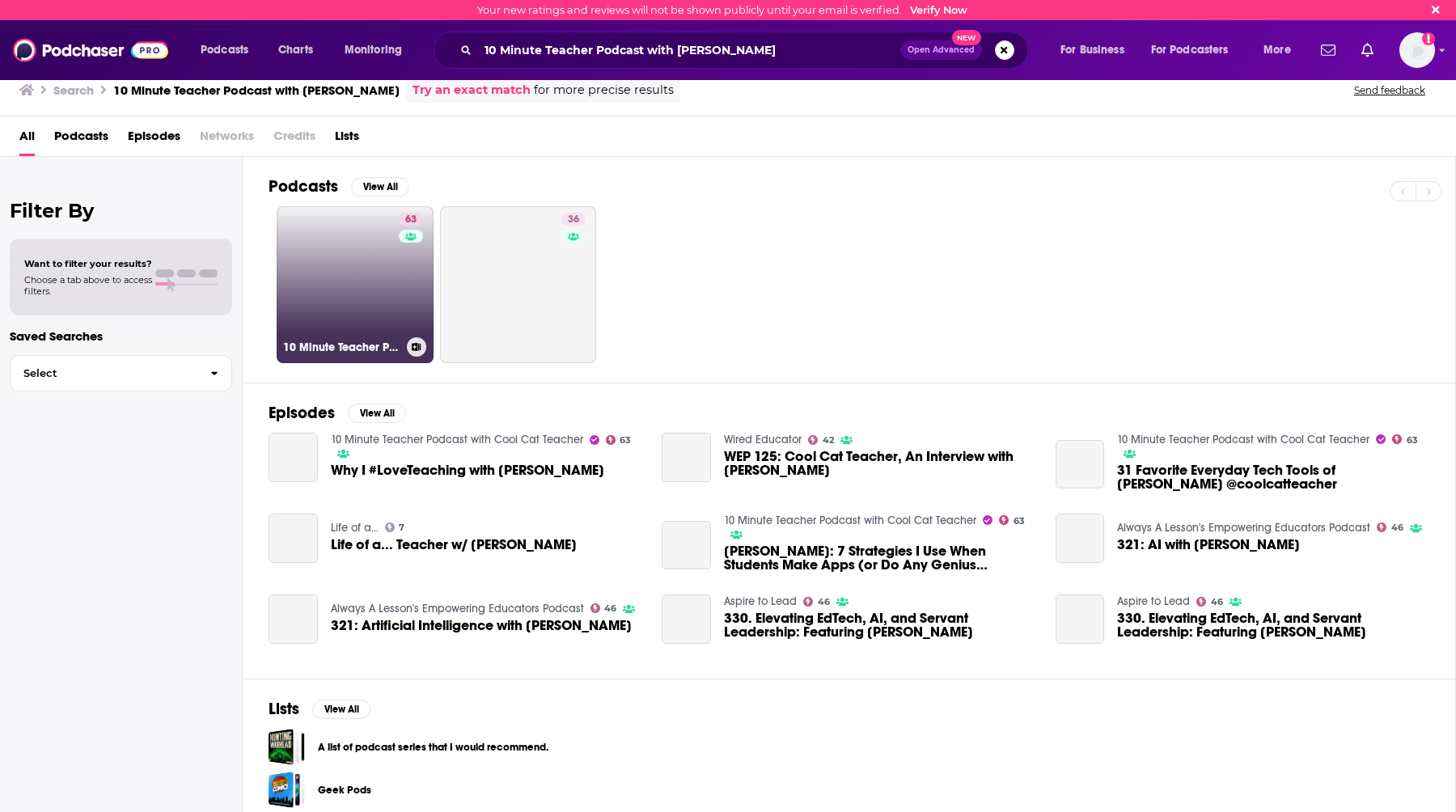
click at [386, 286] on link "63 10 Minute Teacher Podcast with Cool Cat Teacher" at bounding box center [355, 284] width 157 height 157
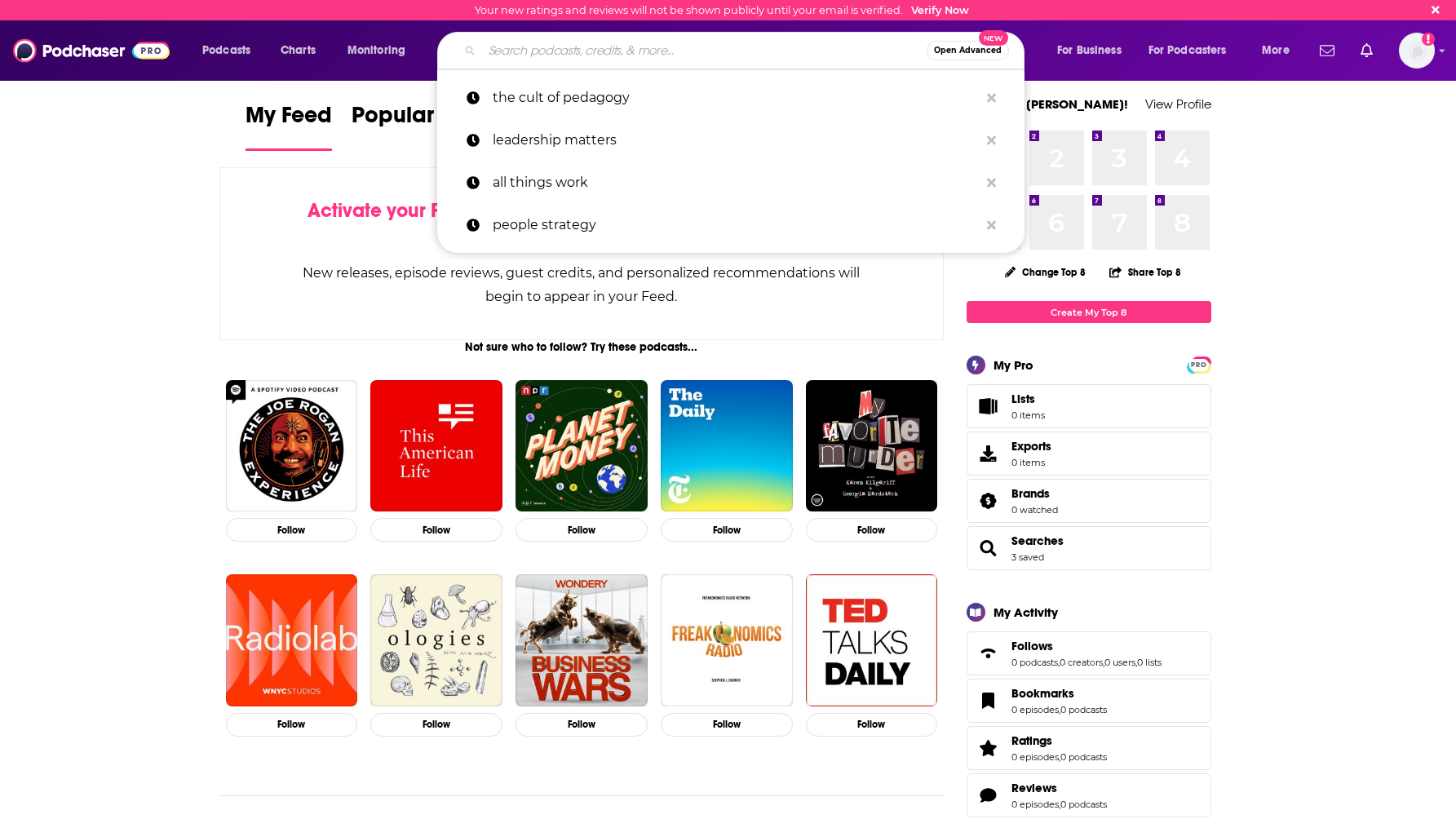
click at [764, 45] on input "Search podcasts, credits, & more..." at bounding box center [704, 50] width 445 height 27
paste input "[PERSON_NAME] Truth for Teachers"
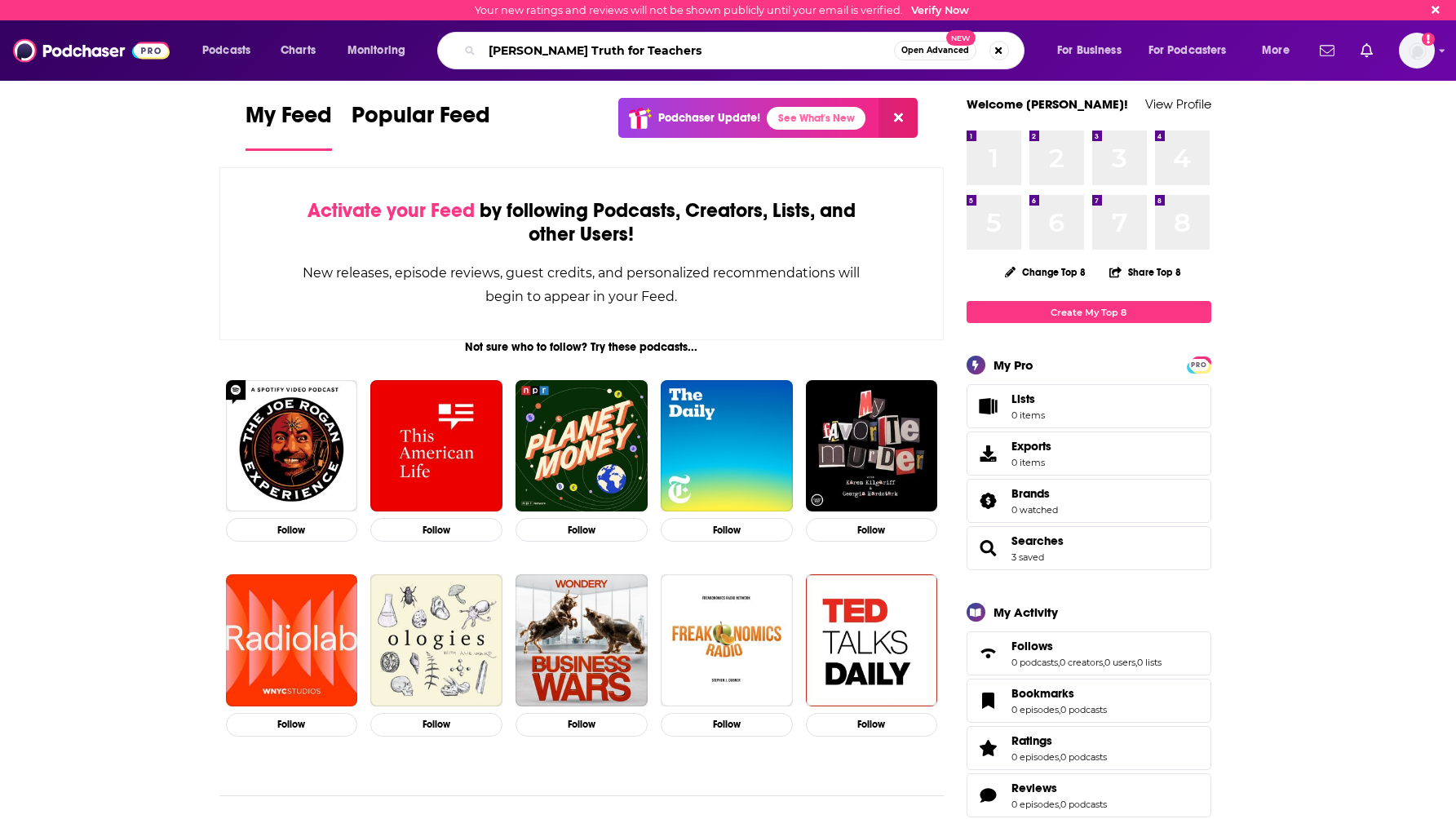
type input "[PERSON_NAME] Truth for Teachers"
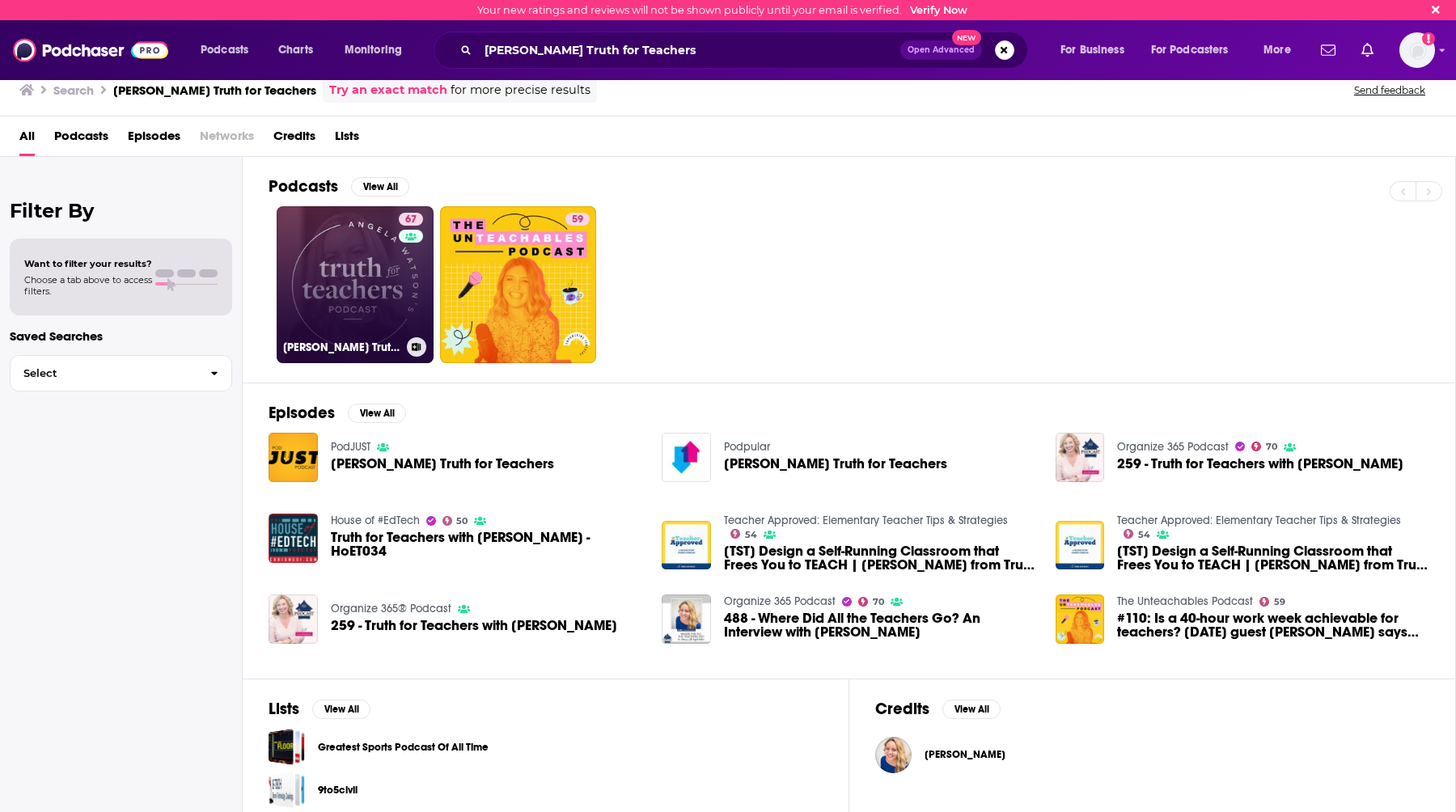
click at [340, 293] on link "67 [PERSON_NAME] Truth for Teachers" at bounding box center [355, 284] width 157 height 157
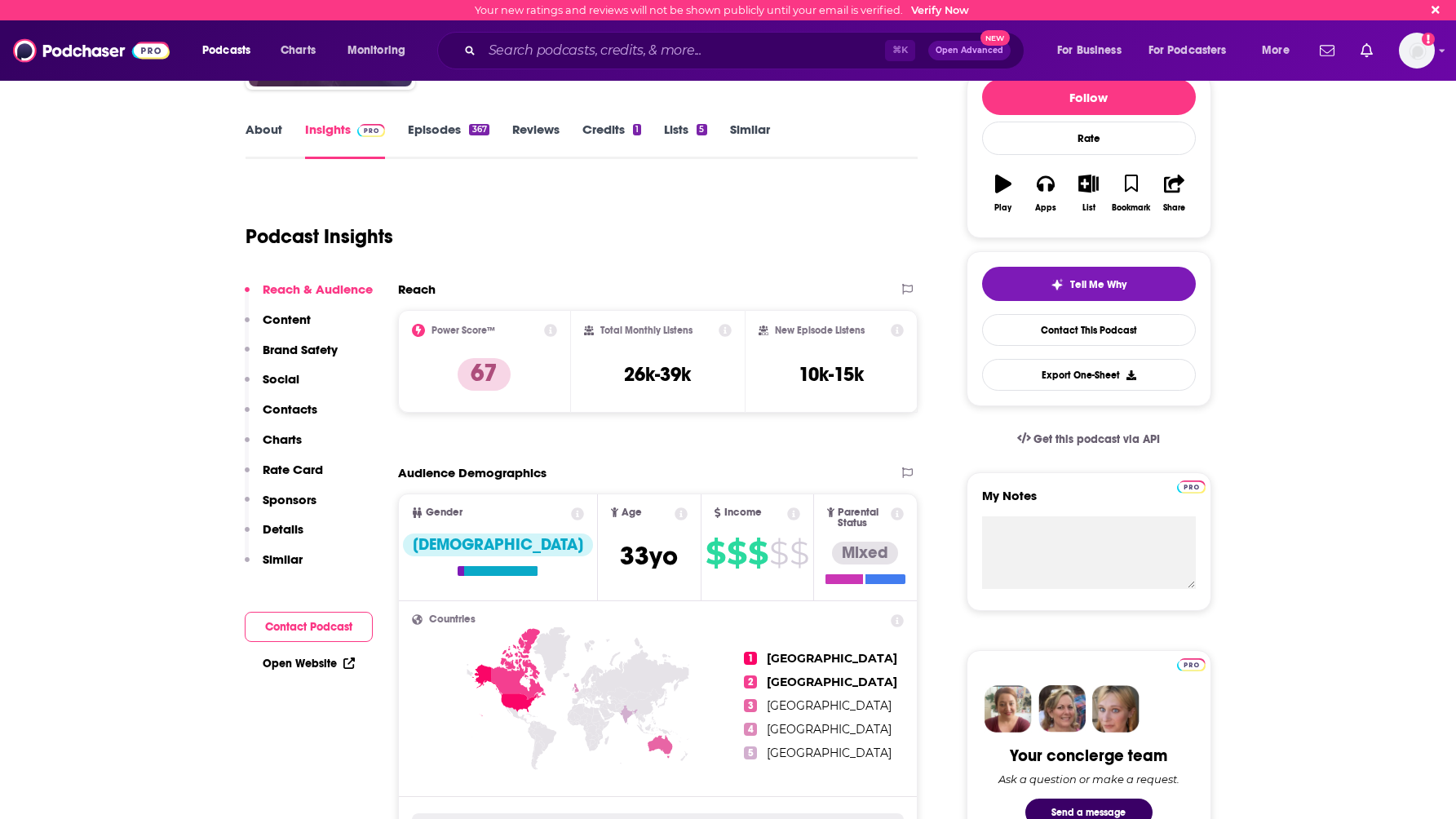
scroll to position [254, 0]
